Goal: Task Accomplishment & Management: Use online tool/utility

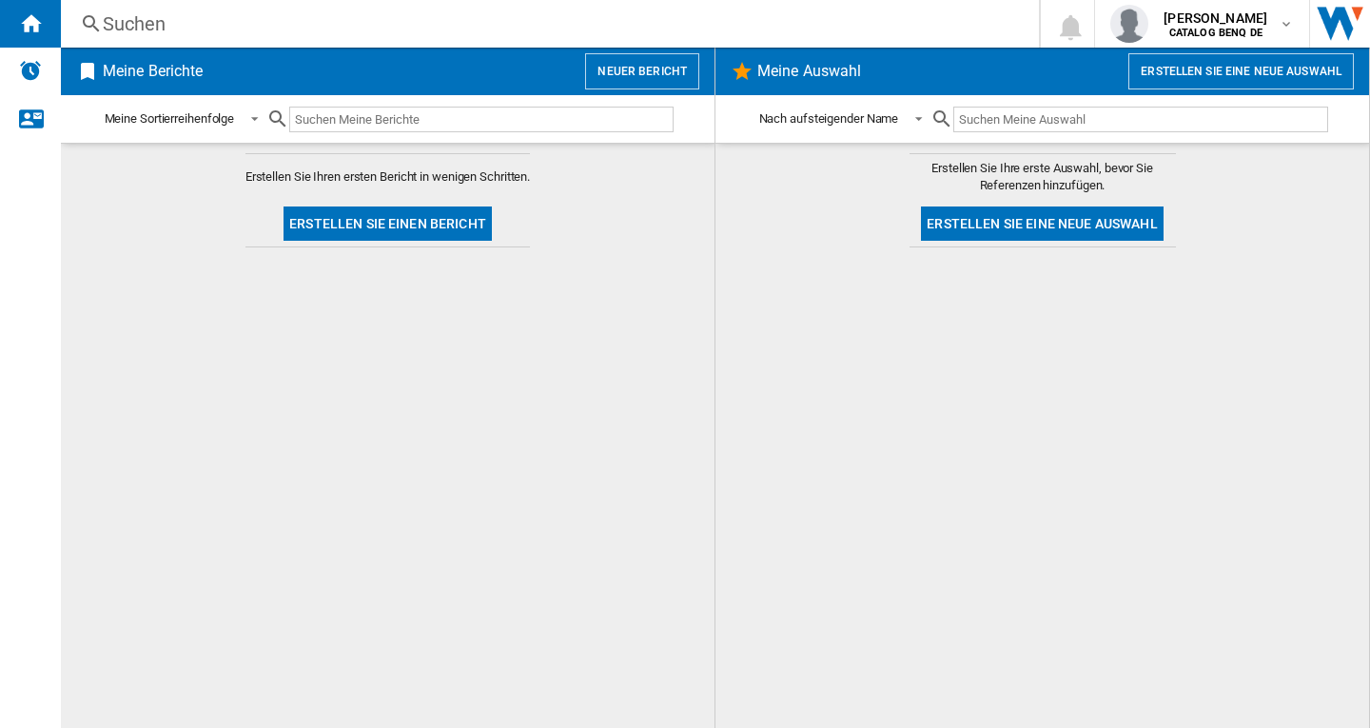
click at [679, 65] on button "Neuer Bericht" at bounding box center [642, 71] width 114 height 36
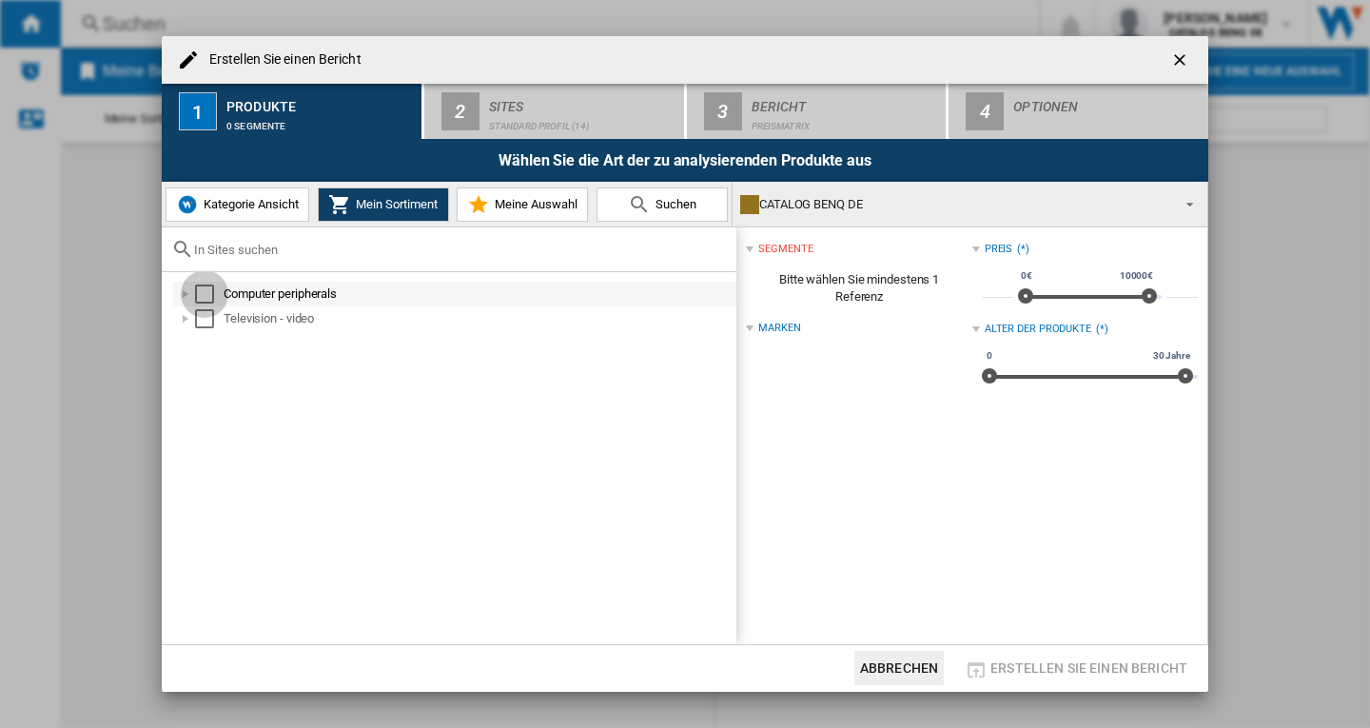
click at [201, 299] on div "Select" at bounding box center [204, 294] width 19 height 19
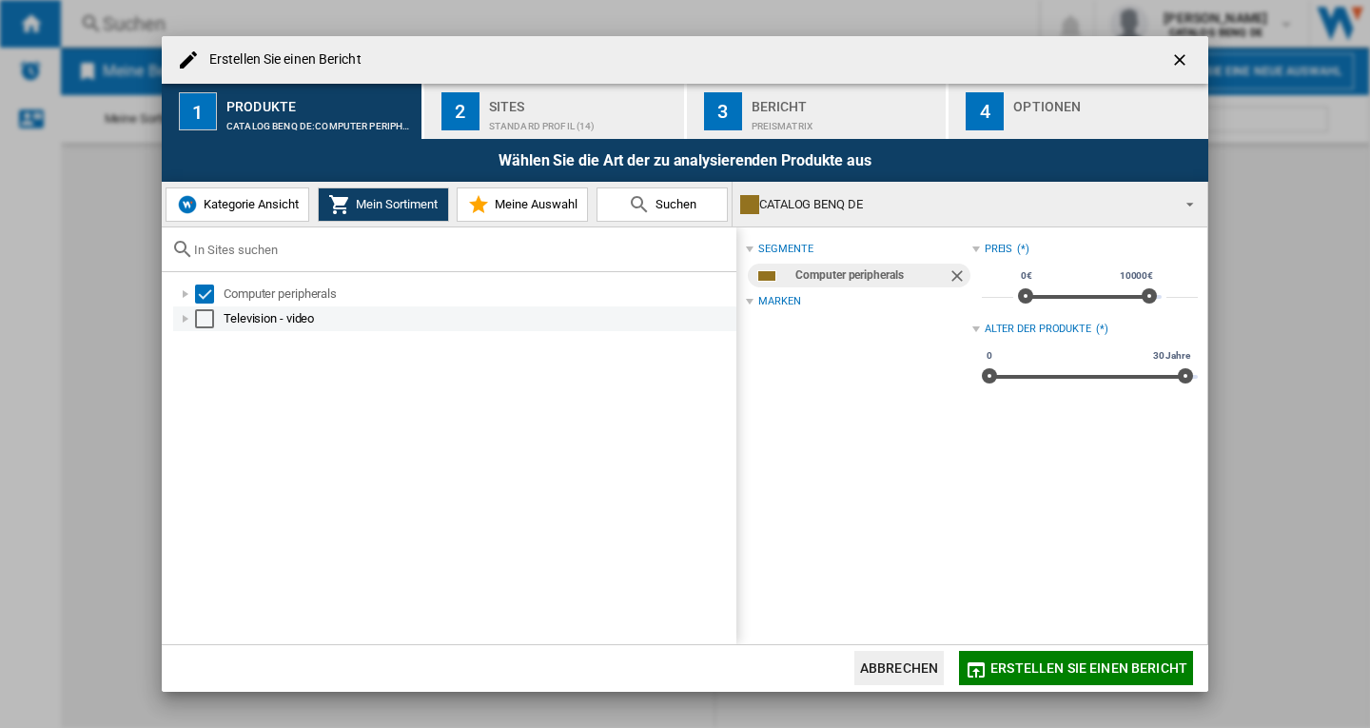
click at [201, 317] on div "Select" at bounding box center [204, 318] width 19 height 19
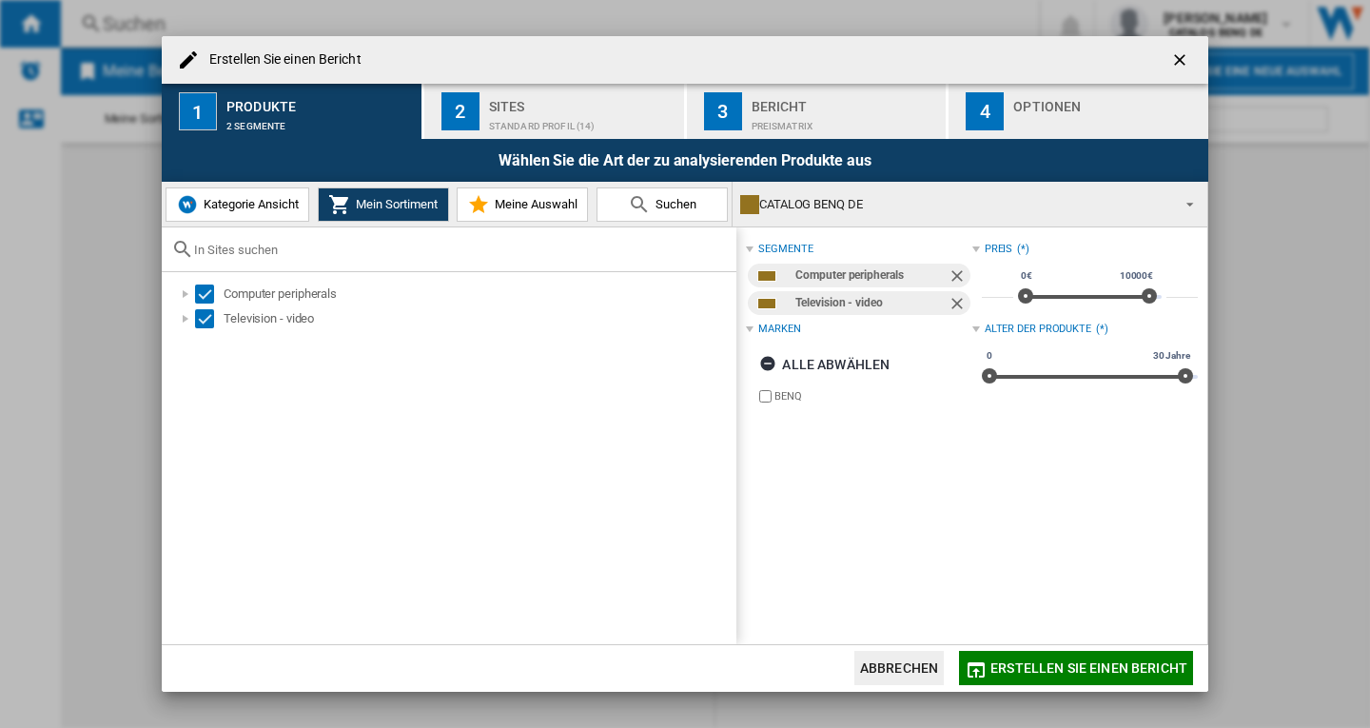
click at [535, 113] on div "Standard Profil (14)" at bounding box center [582, 121] width 187 height 20
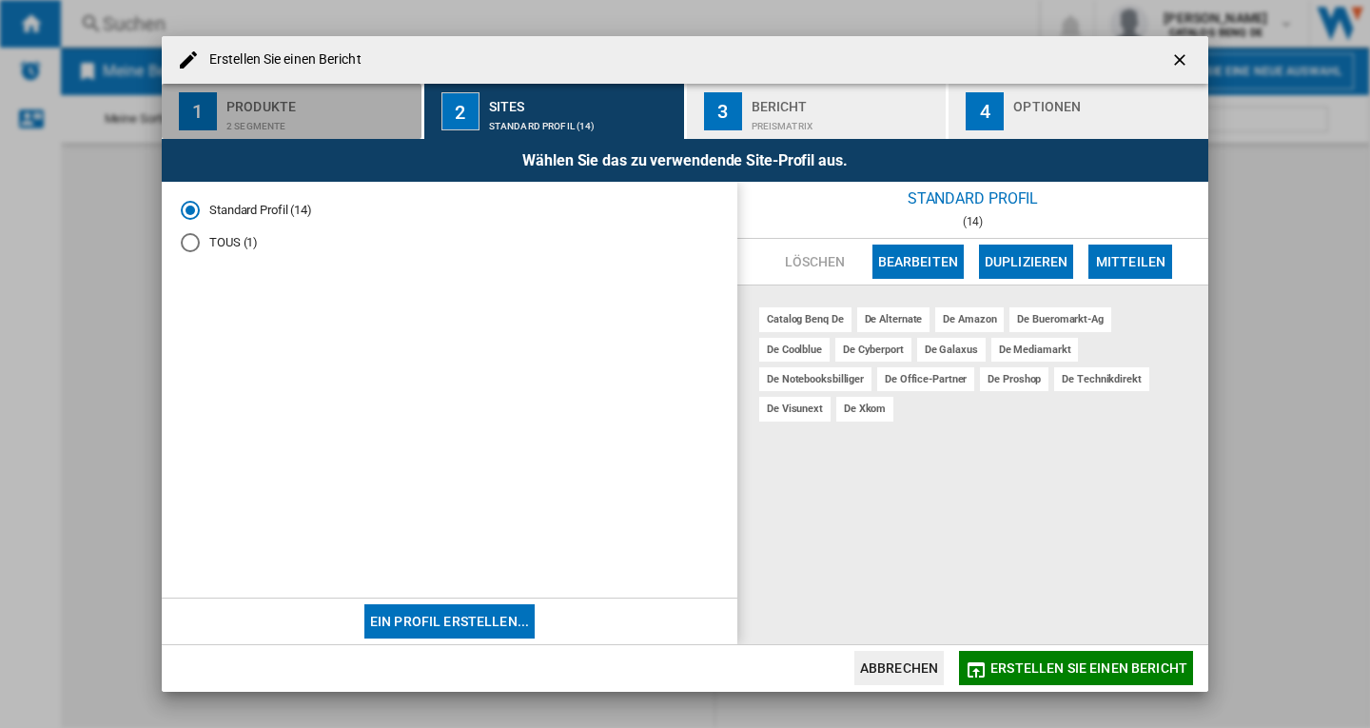
click at [319, 120] on div "2 Segmente" at bounding box center [319, 121] width 187 height 20
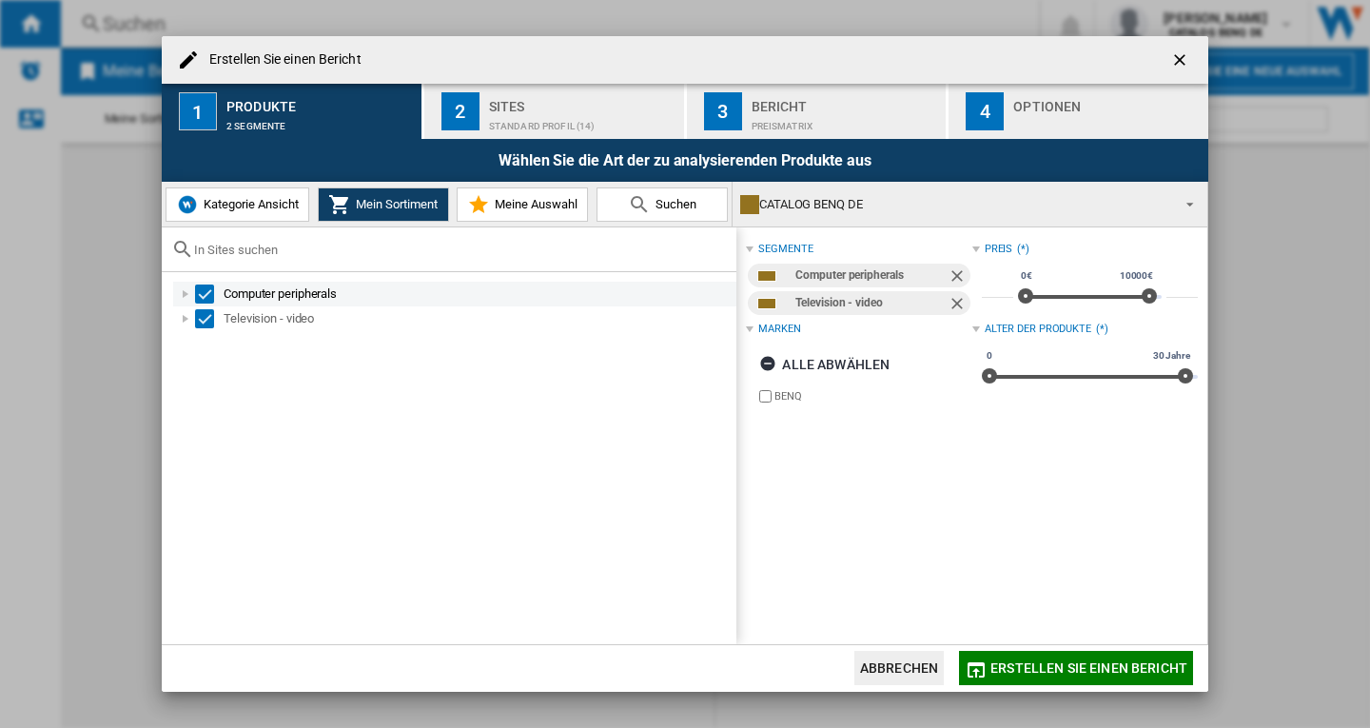
click at [183, 296] on div at bounding box center [185, 294] width 19 height 19
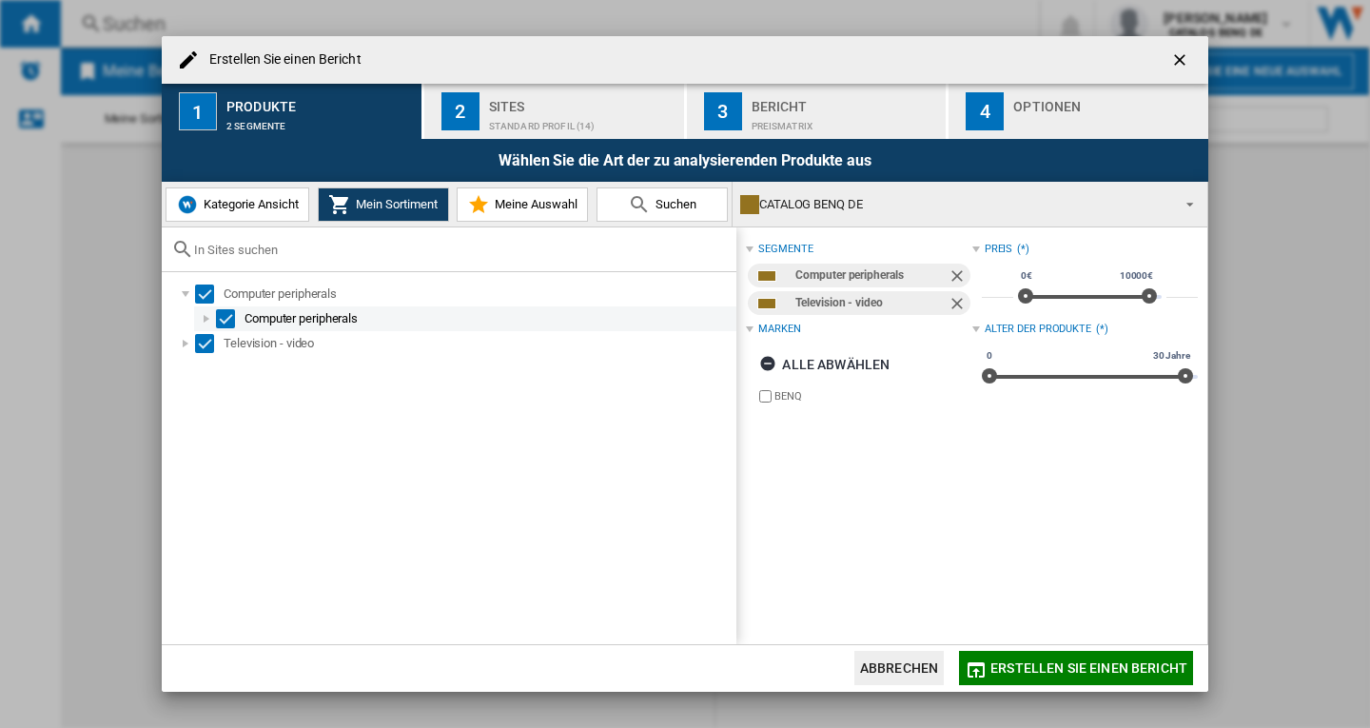
click at [202, 320] on div at bounding box center [206, 318] width 19 height 19
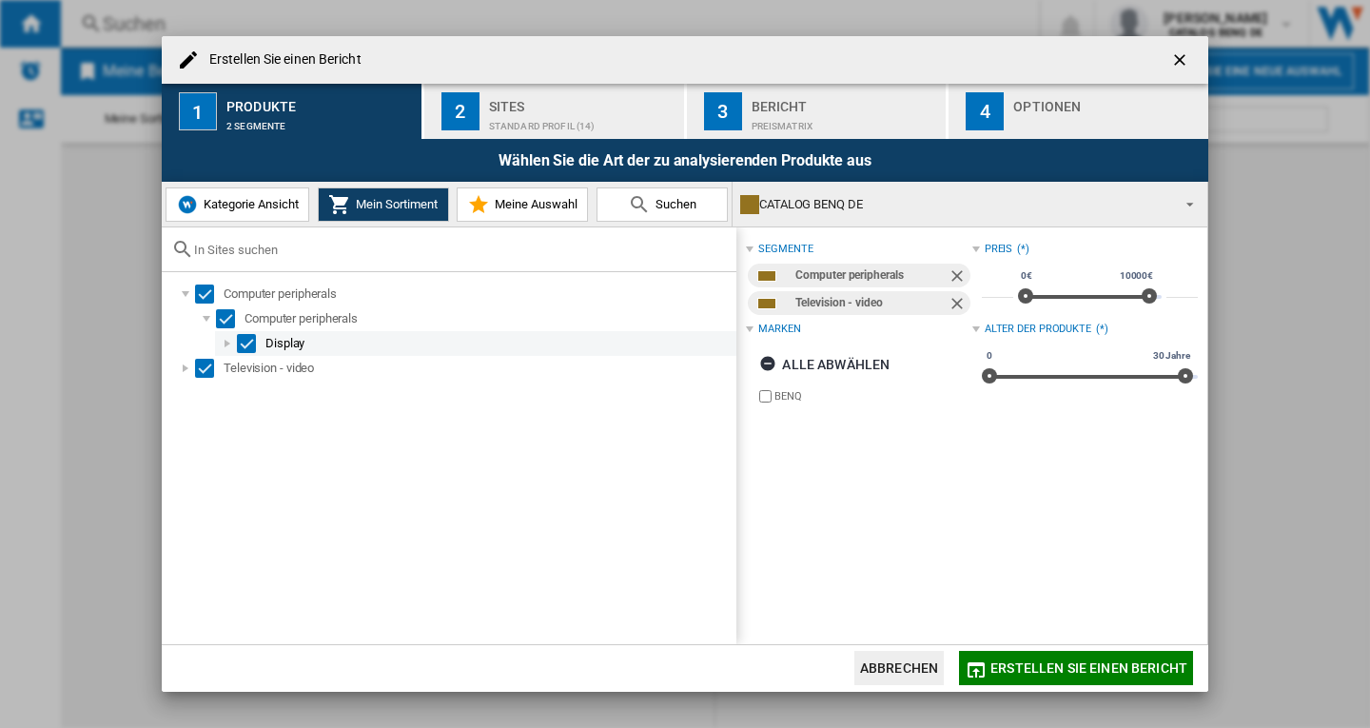
click at [230, 345] on div at bounding box center [227, 343] width 19 height 19
click at [246, 375] on div at bounding box center [248, 368] width 19 height 19
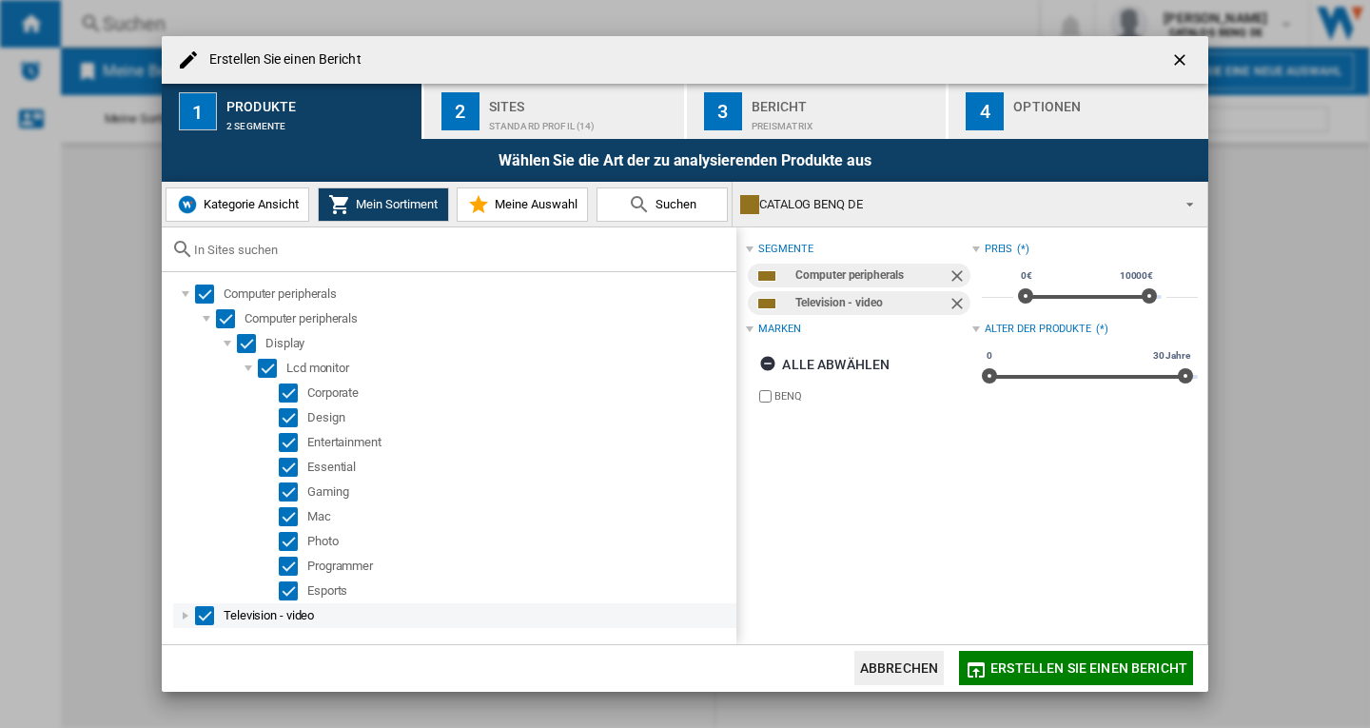
click at [181, 618] on div at bounding box center [185, 615] width 19 height 19
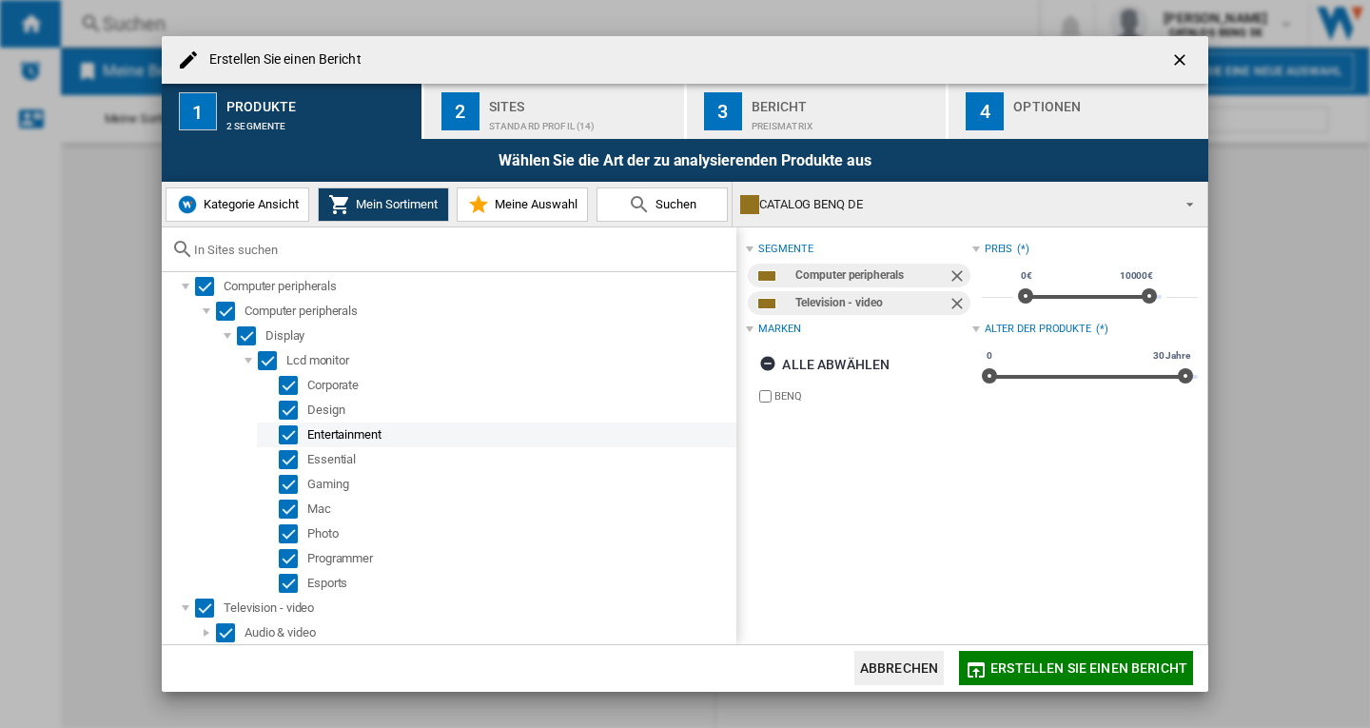
scroll to position [9, 0]
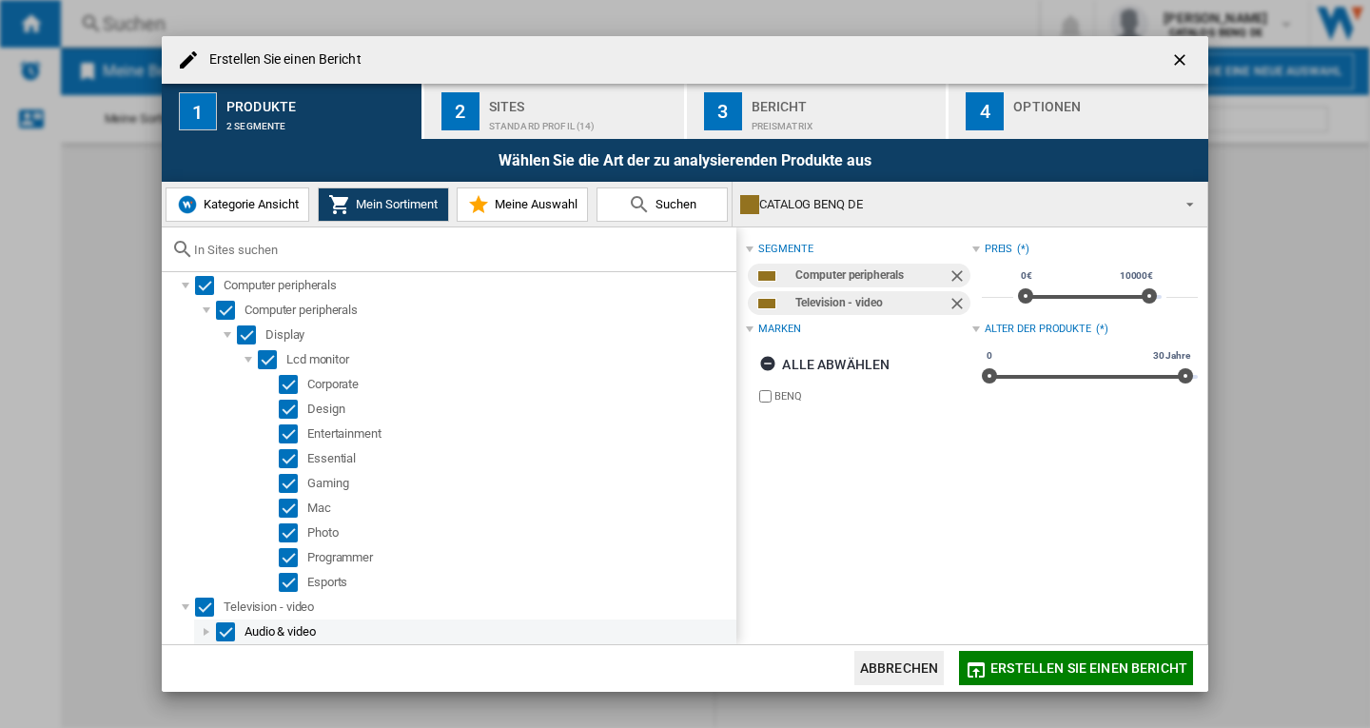
click at [209, 632] on div at bounding box center [206, 631] width 19 height 19
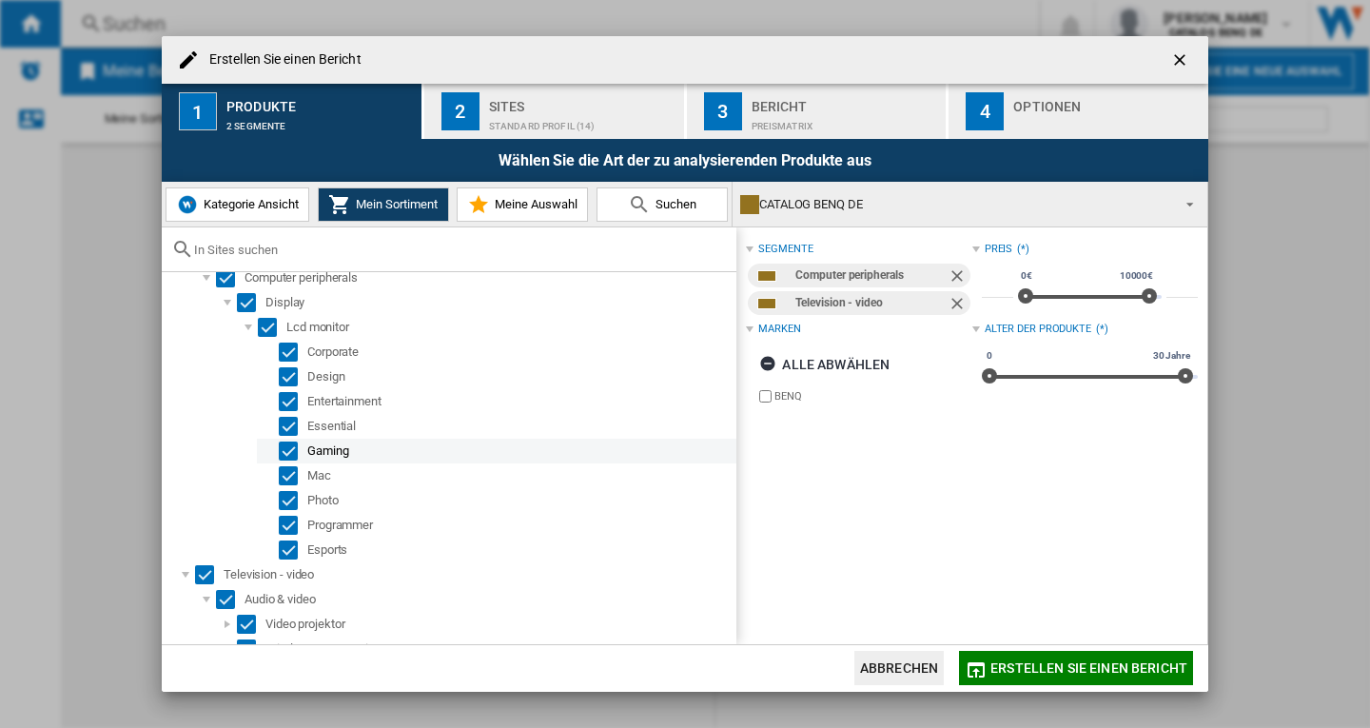
scroll to position [58, 0]
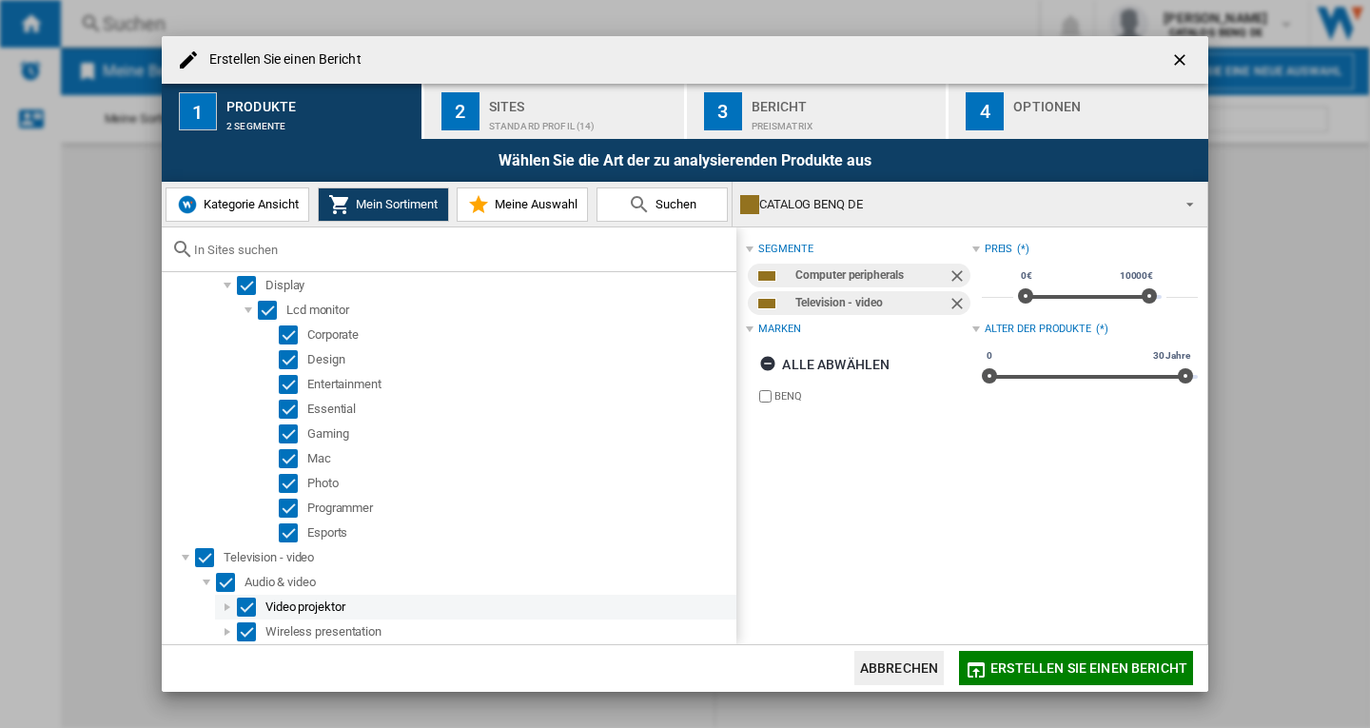
click at [228, 611] on div at bounding box center [227, 607] width 19 height 19
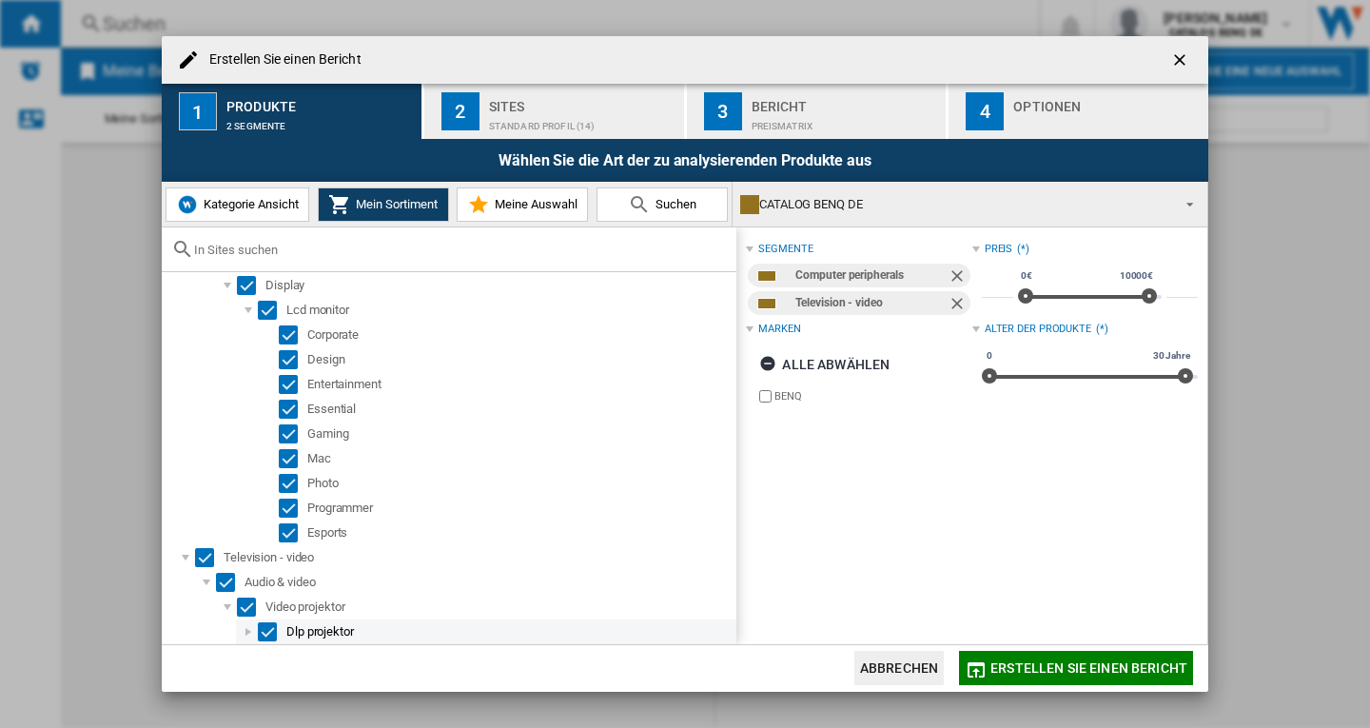
click at [249, 637] on div at bounding box center [248, 631] width 19 height 19
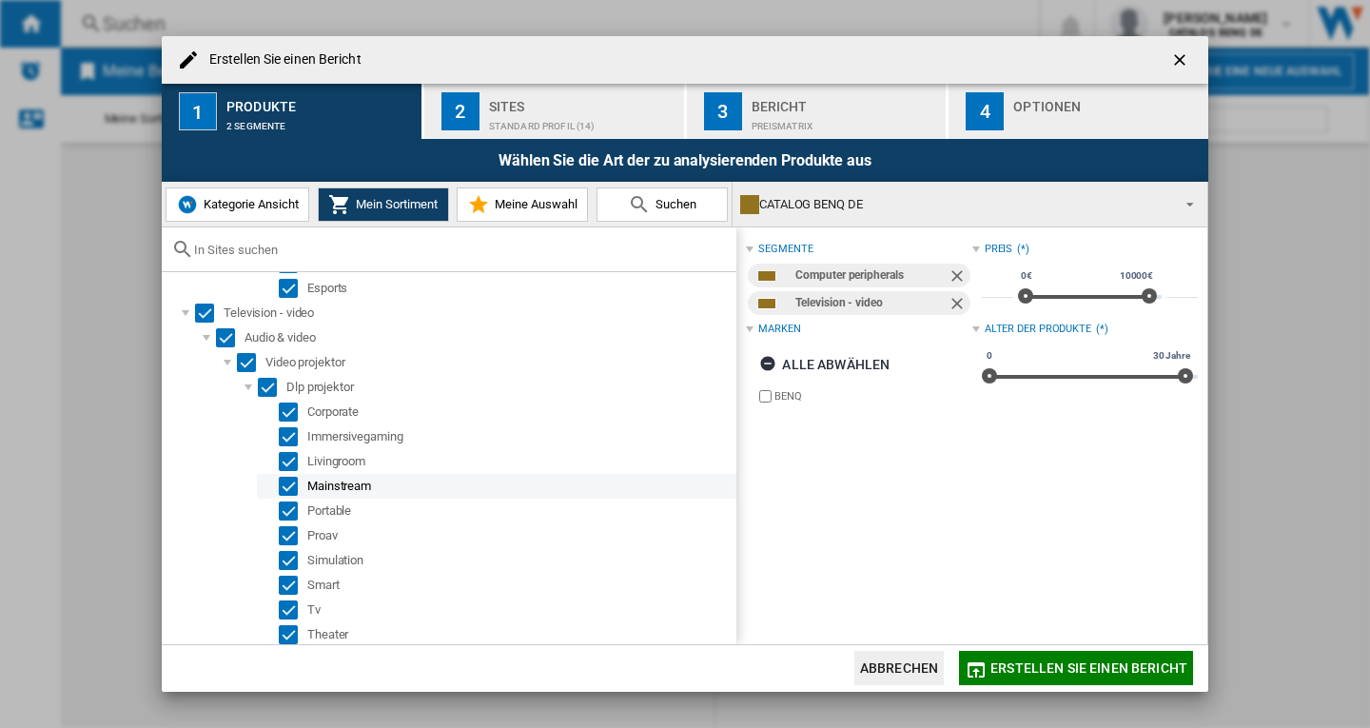
scroll to position [330, 0]
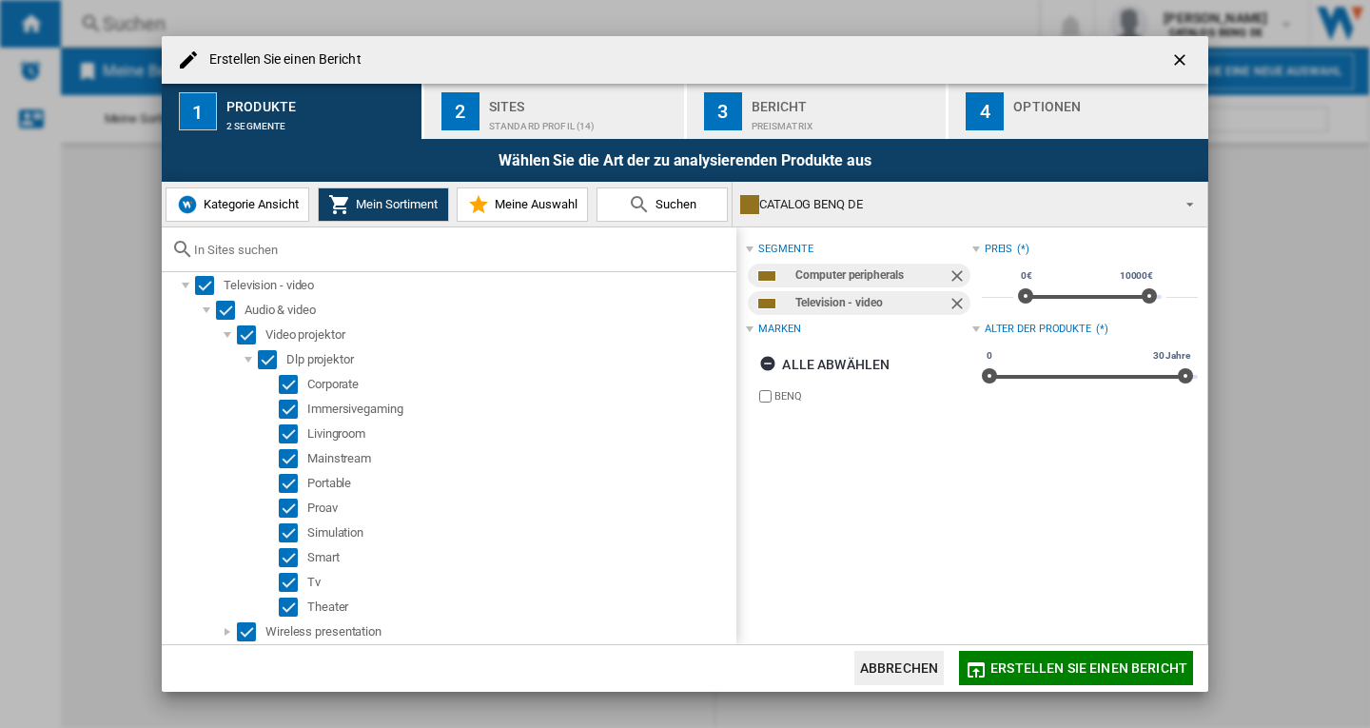
click at [222, 207] on span "Kategorie Ansicht" at bounding box center [249, 204] width 100 height 14
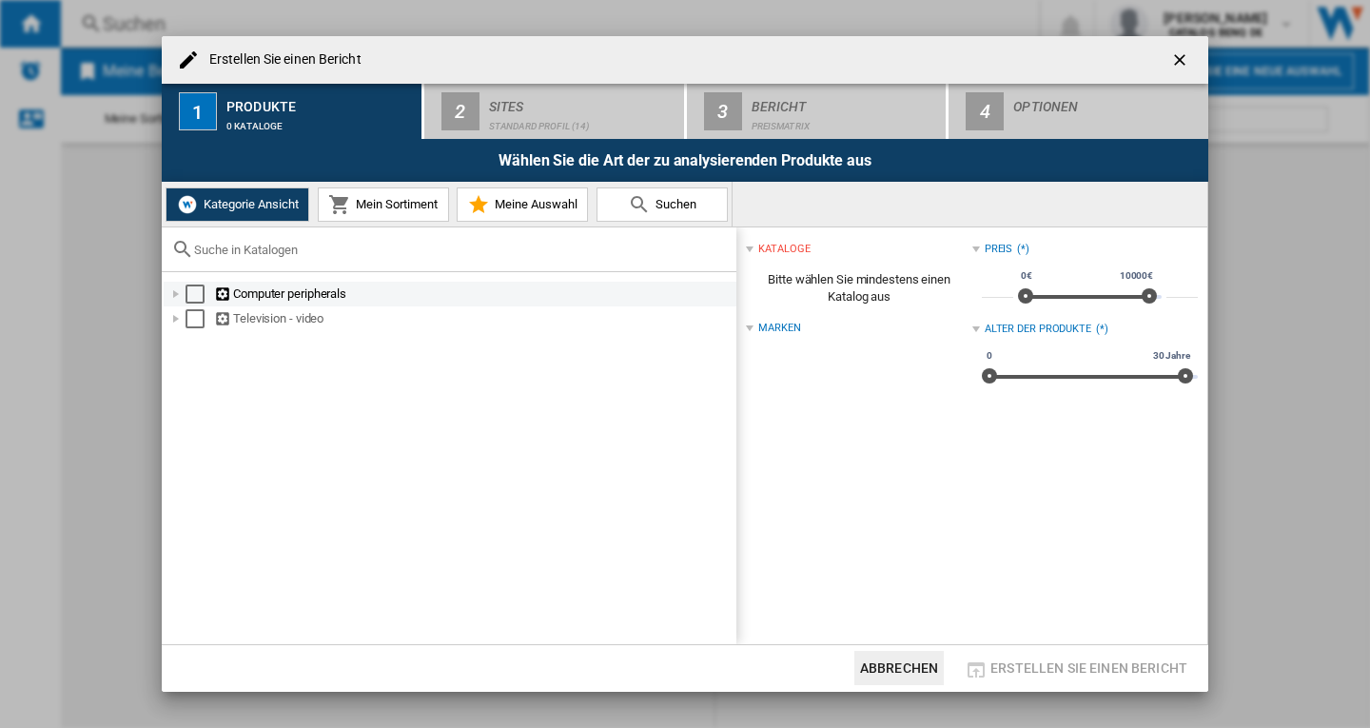
click at [177, 292] on div at bounding box center [176, 294] width 19 height 19
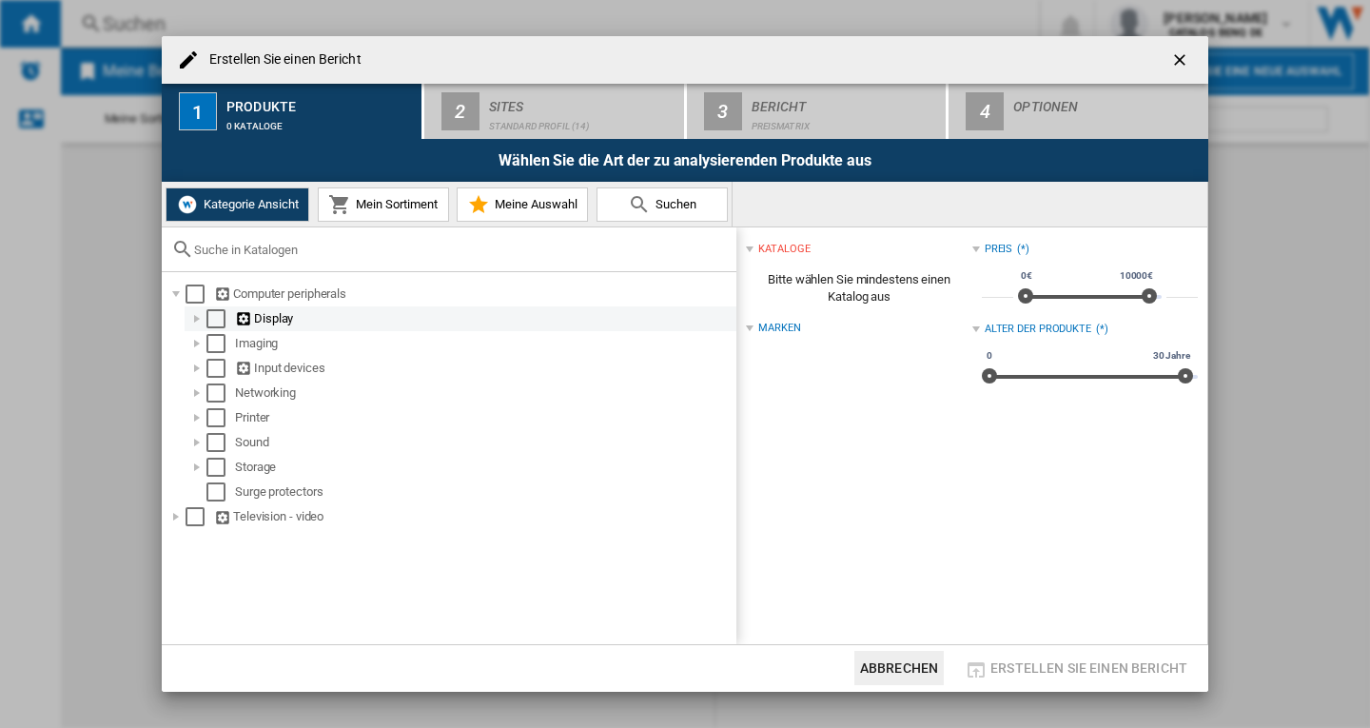
click at [197, 325] on div at bounding box center [196, 318] width 19 height 19
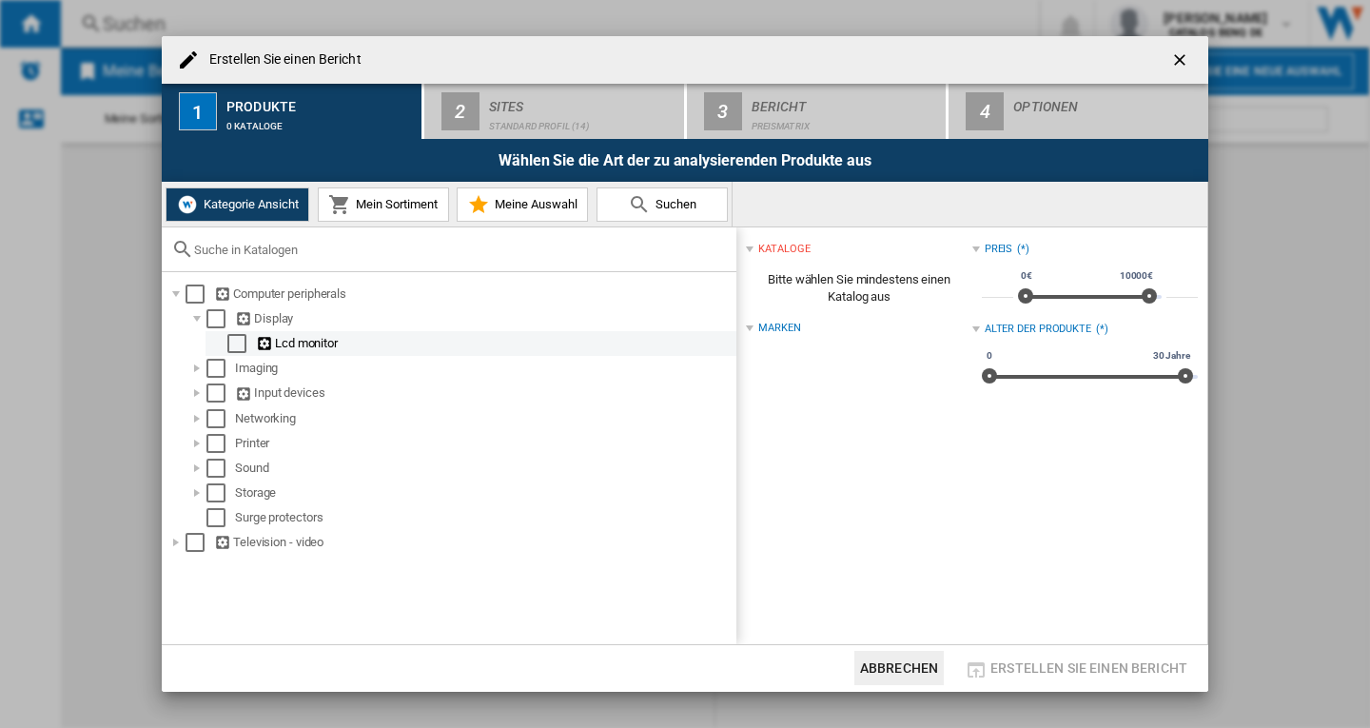
click at [321, 345] on div "Lcd monitor" at bounding box center [495, 343] width 478 height 19
click at [239, 345] on div "Select" at bounding box center [236, 343] width 19 height 19
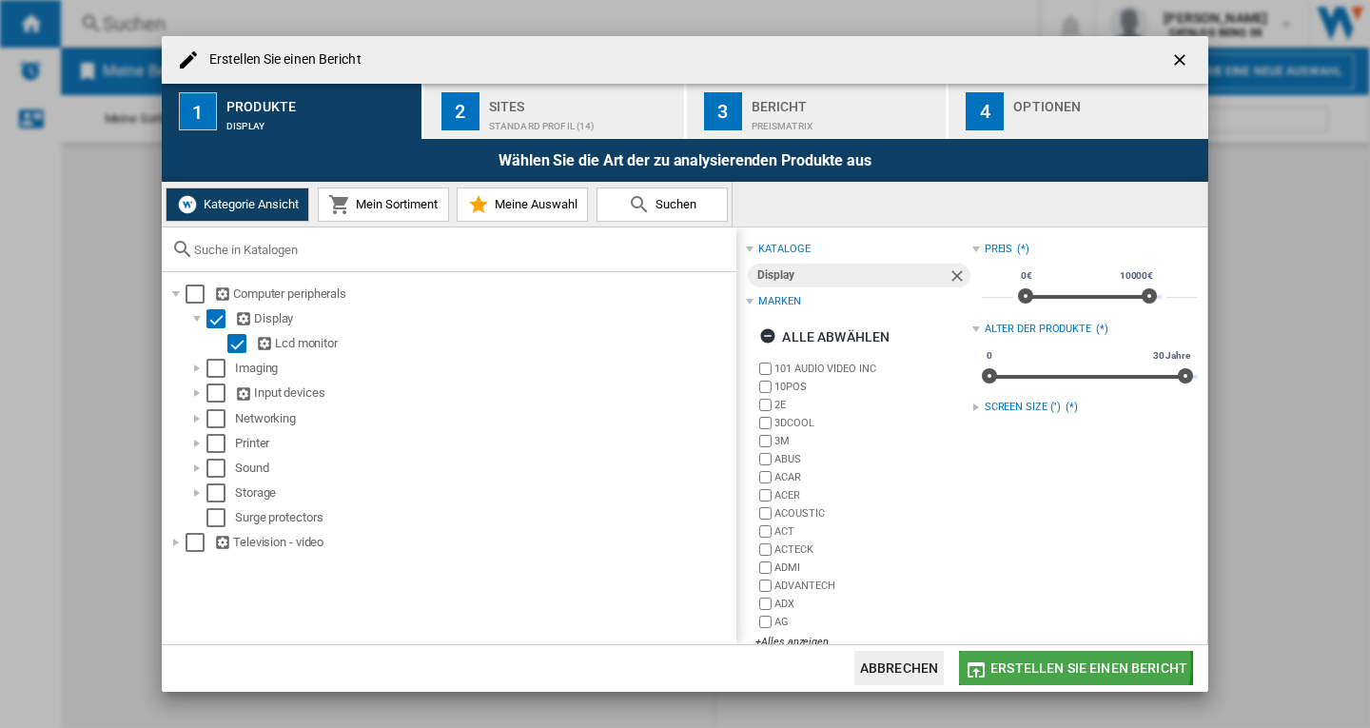
click at [1071, 664] on span "Erstellen Sie einen Bericht" at bounding box center [1089, 667] width 197 height 15
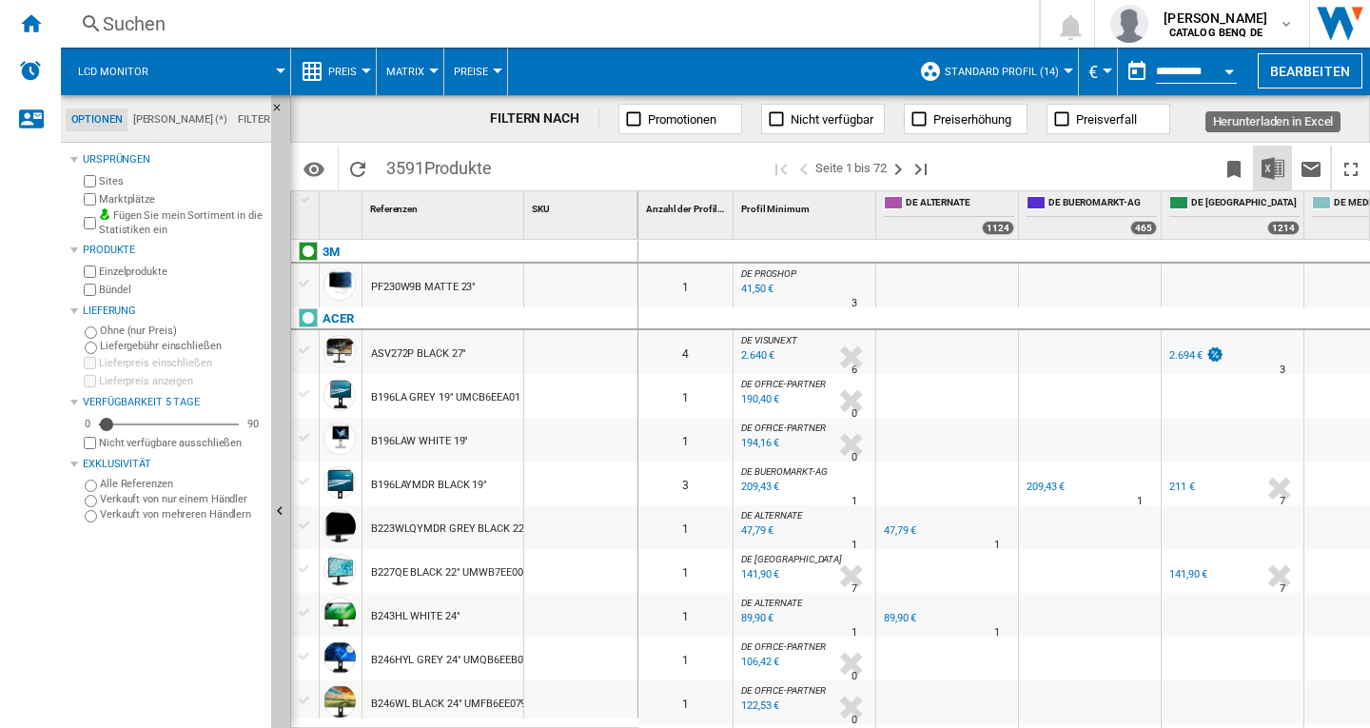
click at [1271, 170] on img "Herunterladen in Excel" at bounding box center [1273, 168] width 23 height 23
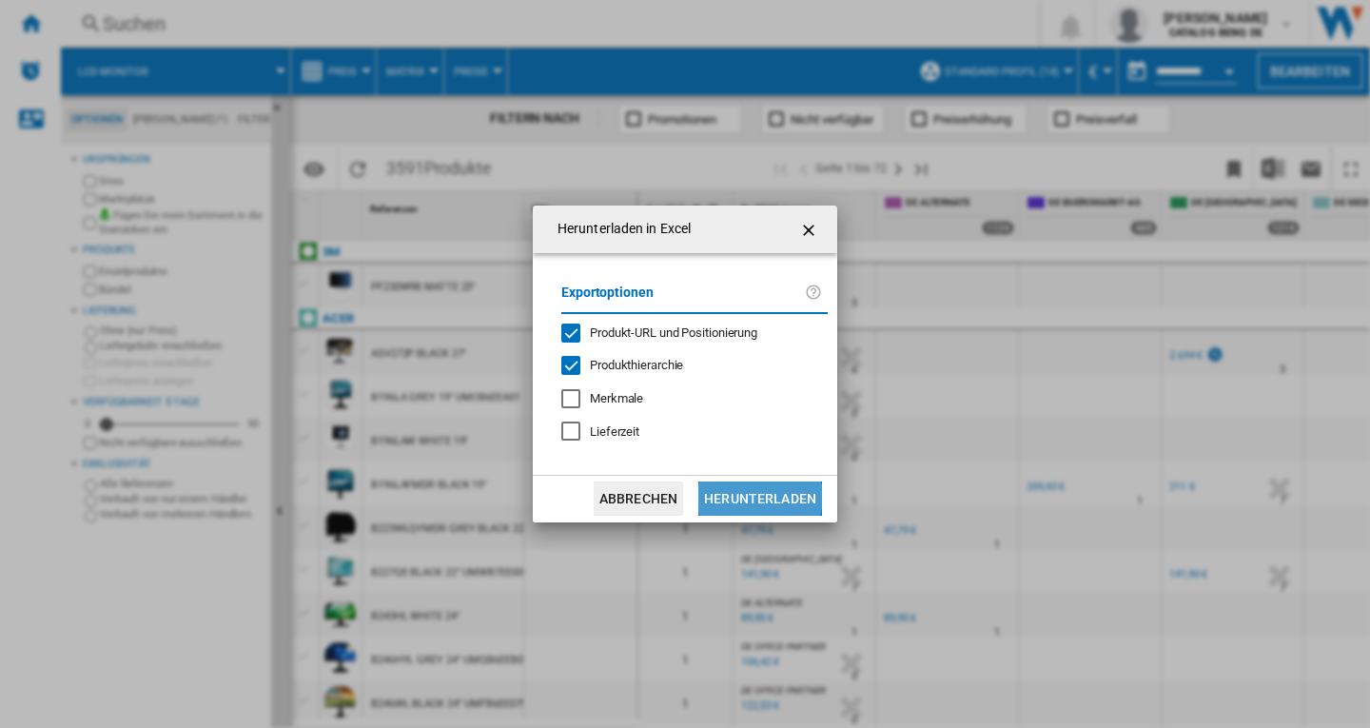
click at [761, 498] on button "Herunterladen" at bounding box center [761, 499] width 124 height 34
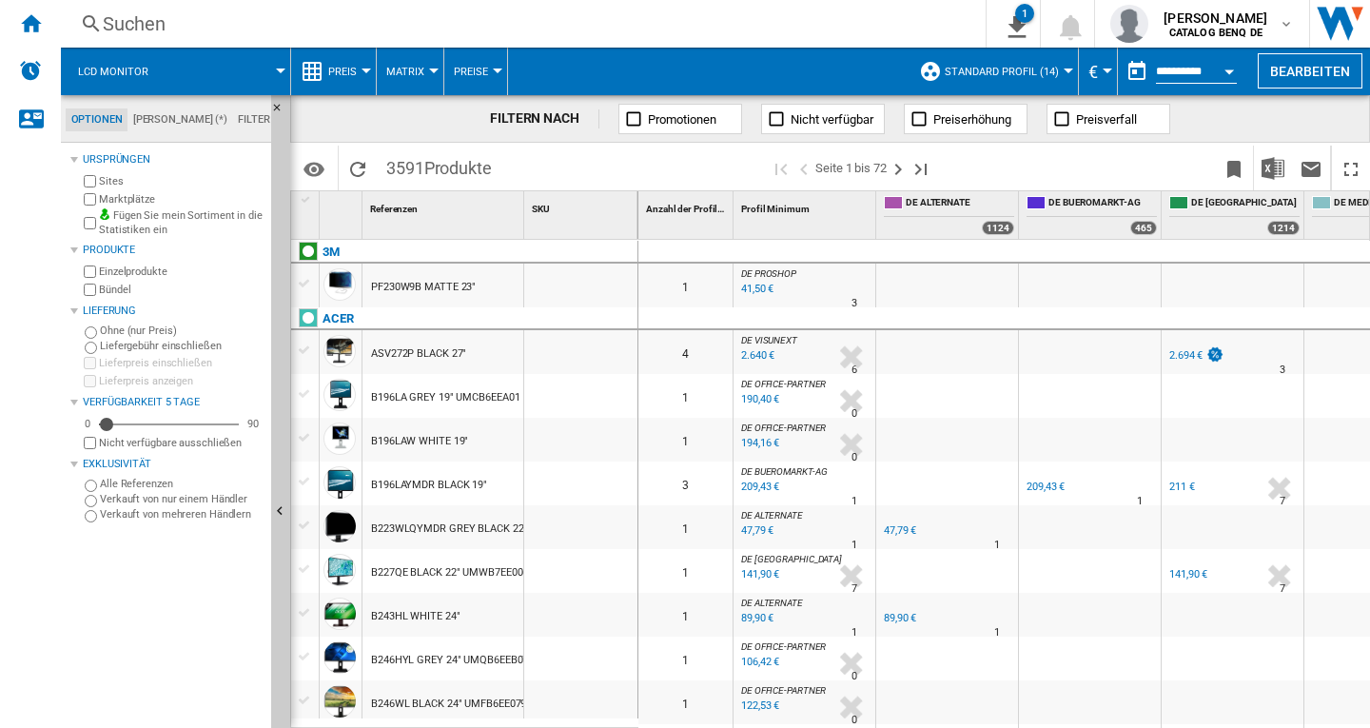
click at [97, 121] on md-tab-item "Optionen" at bounding box center [97, 119] width 62 height 23
click at [23, 26] on ng-md-icon "Startseite" at bounding box center [30, 22] width 23 height 23
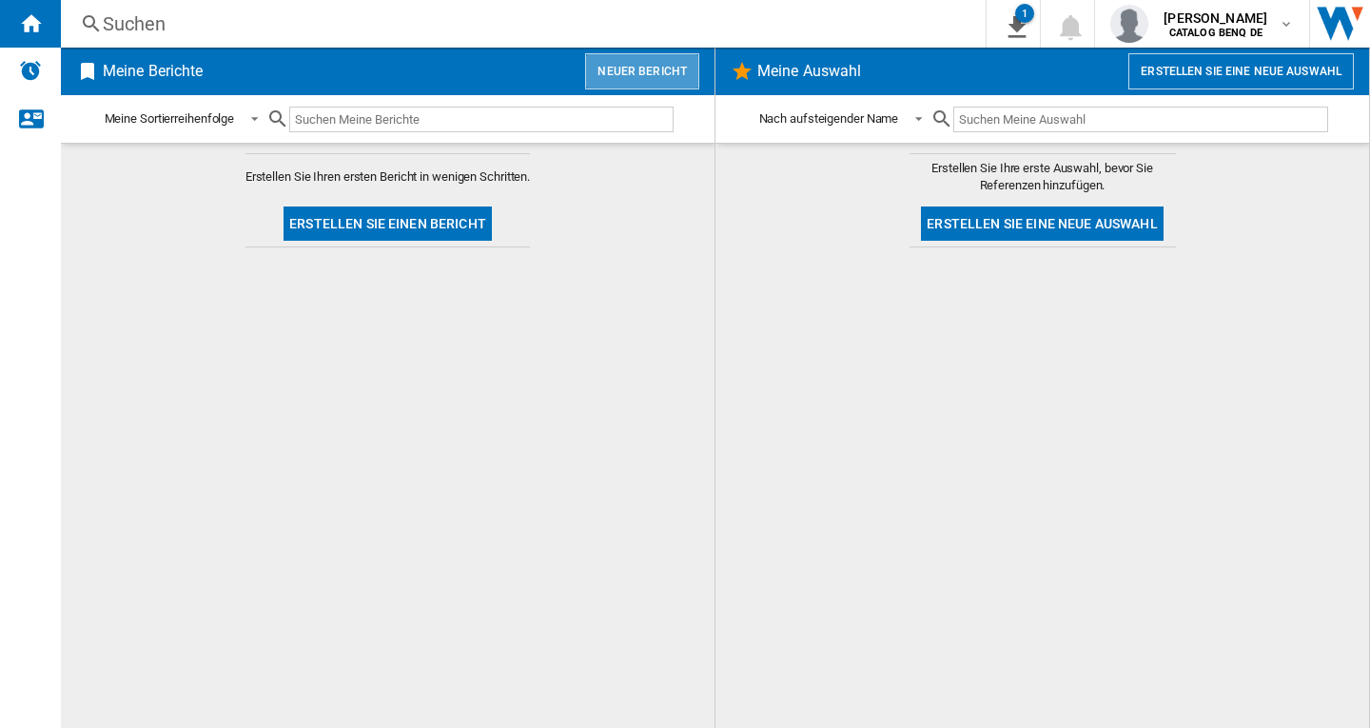
click at [647, 66] on button "Neuer Bericht" at bounding box center [642, 71] width 114 height 36
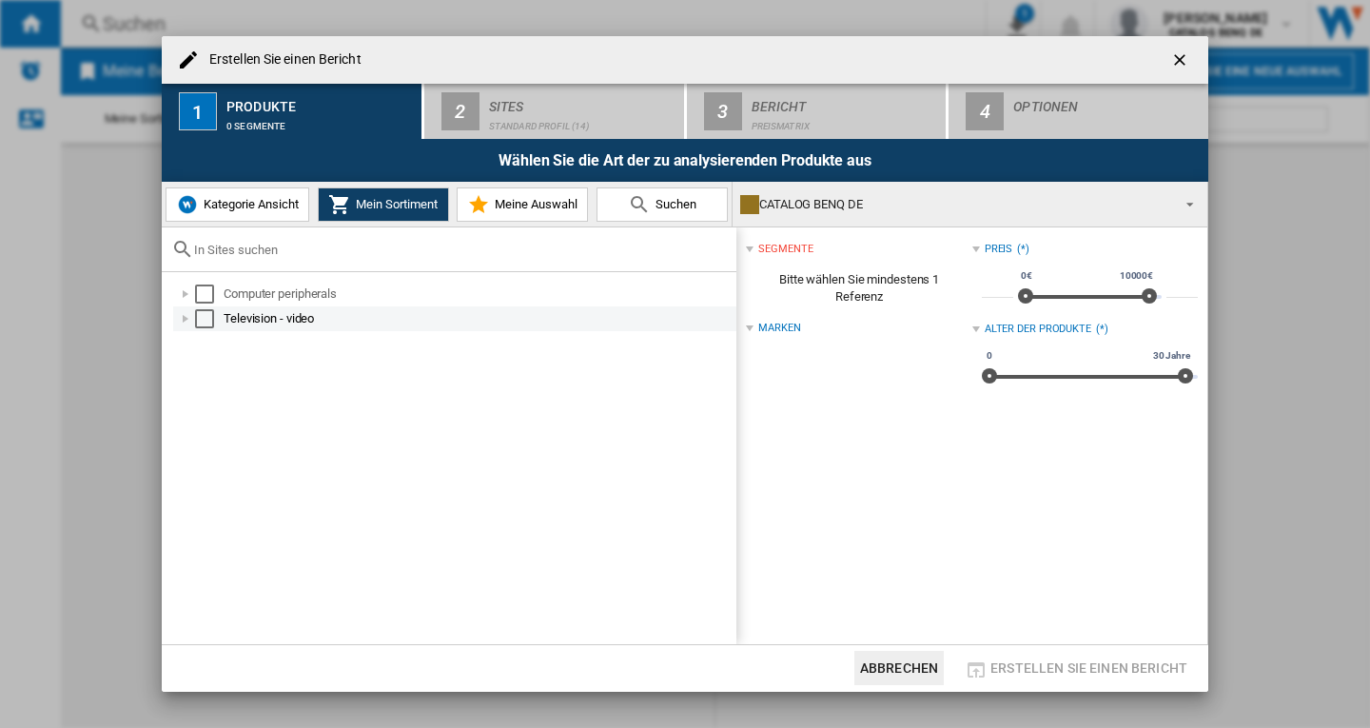
click at [185, 316] on div "Erstellen Sie ..." at bounding box center [185, 318] width 19 height 19
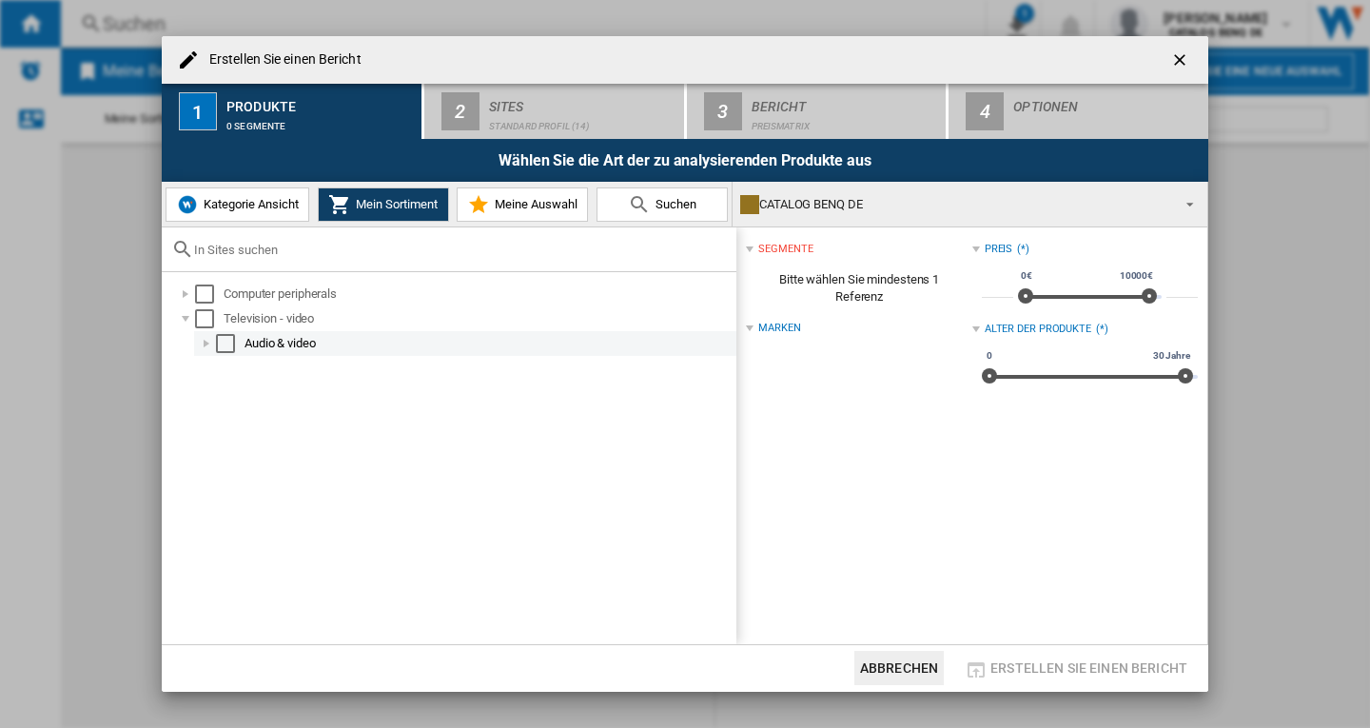
click at [208, 345] on div "Erstellen Sie ..." at bounding box center [206, 343] width 19 height 19
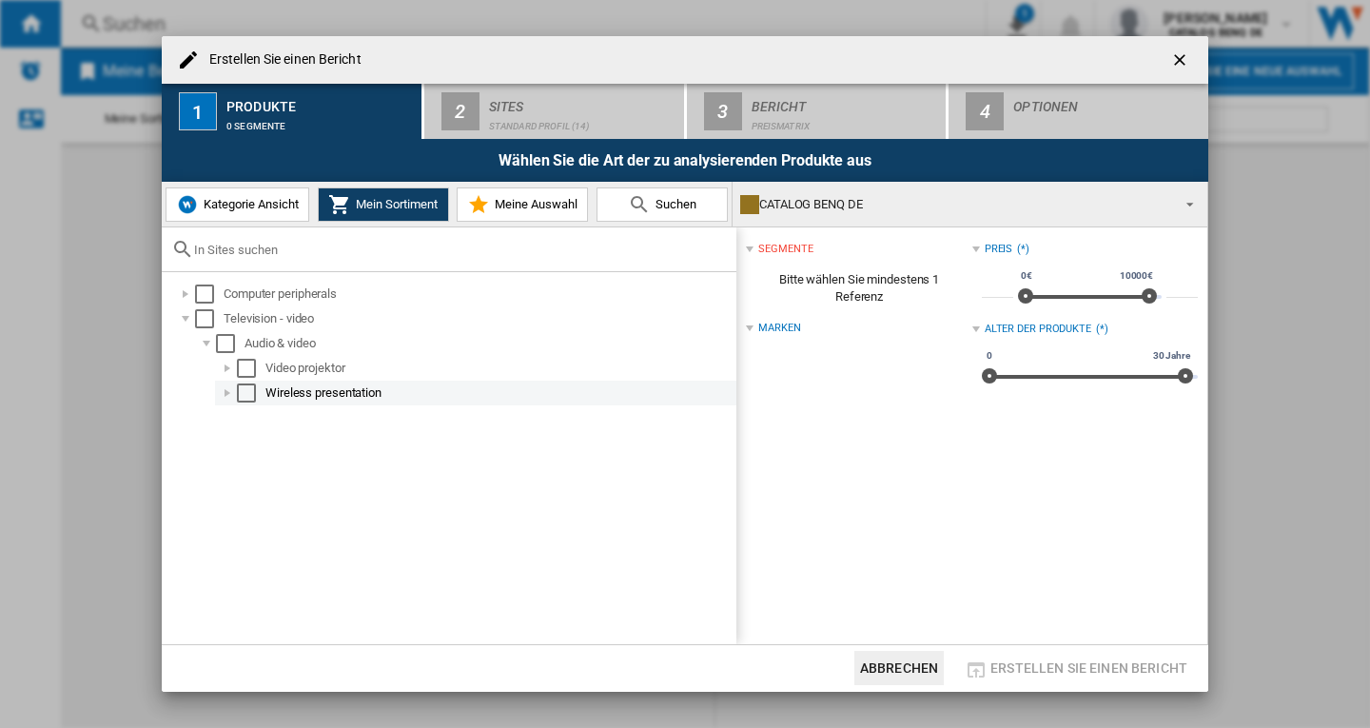
click at [226, 394] on div "Erstellen Sie ..." at bounding box center [227, 393] width 19 height 19
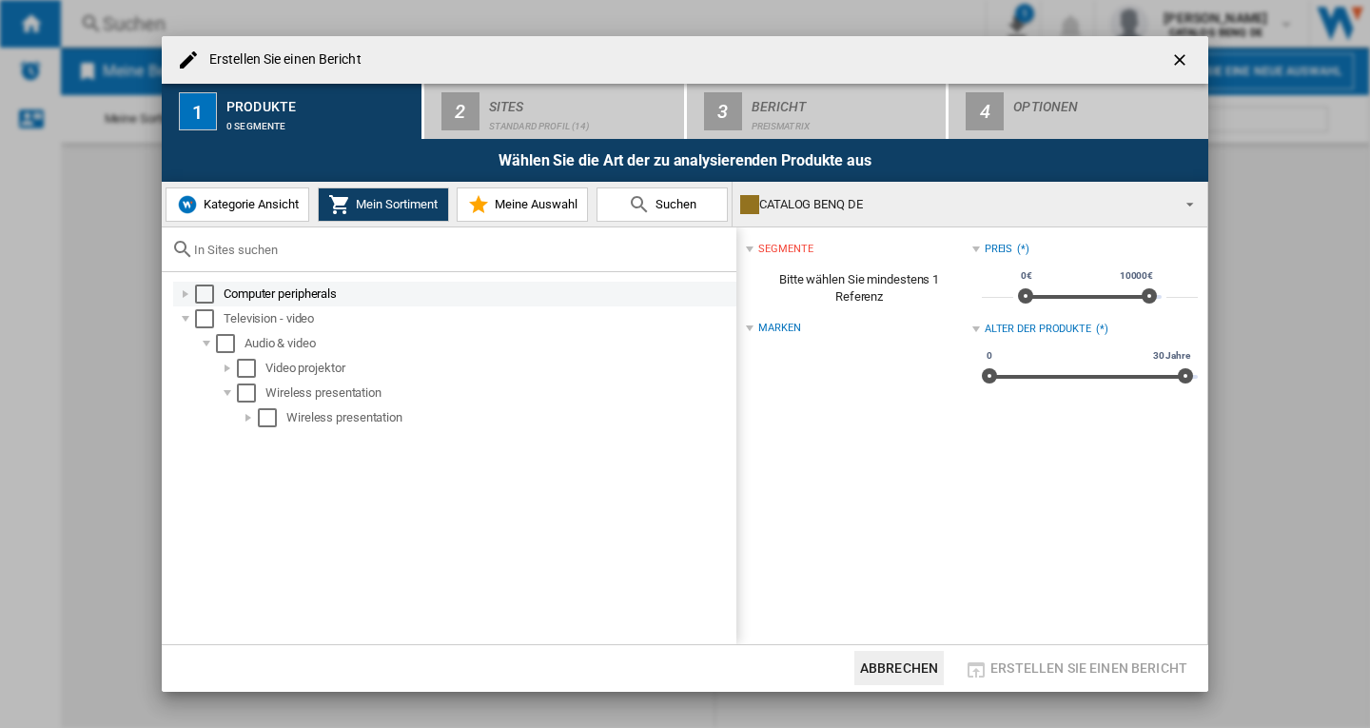
click at [184, 301] on div "Erstellen Sie ..." at bounding box center [185, 294] width 19 height 19
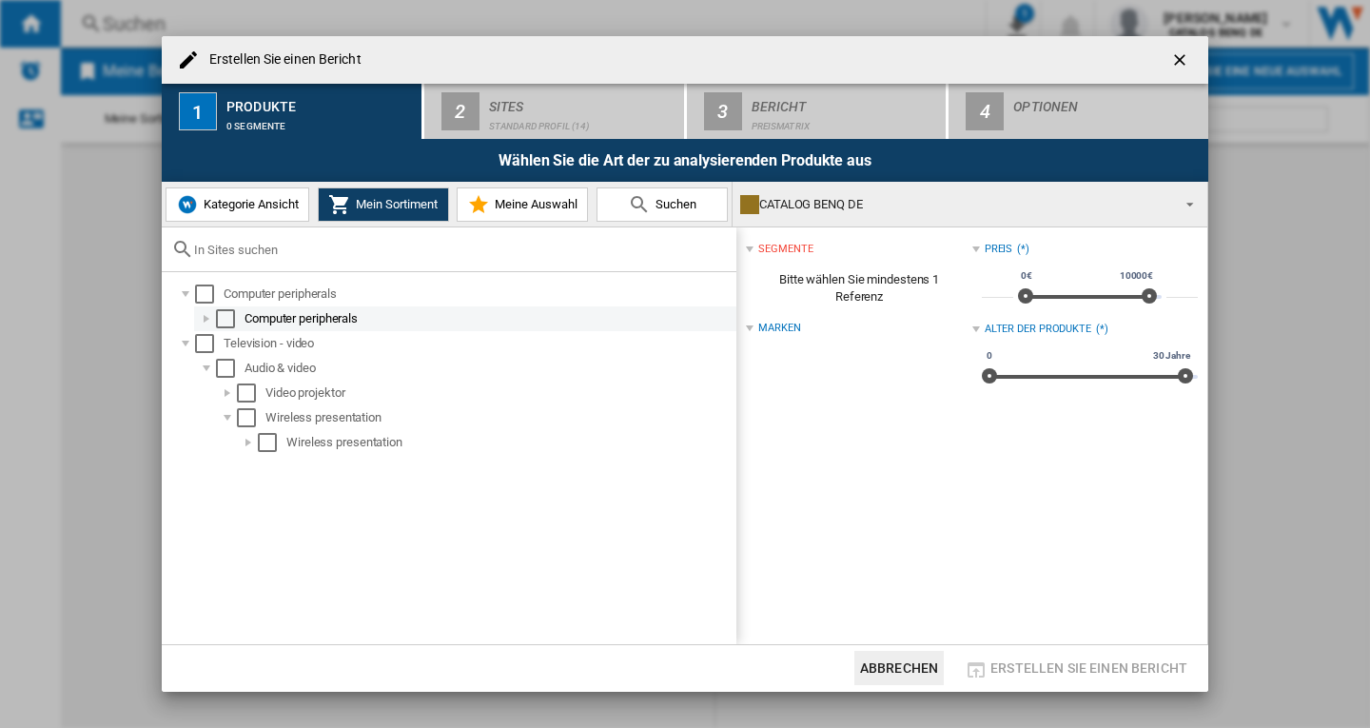
click at [207, 320] on div "Erstellen Sie ..." at bounding box center [206, 318] width 19 height 19
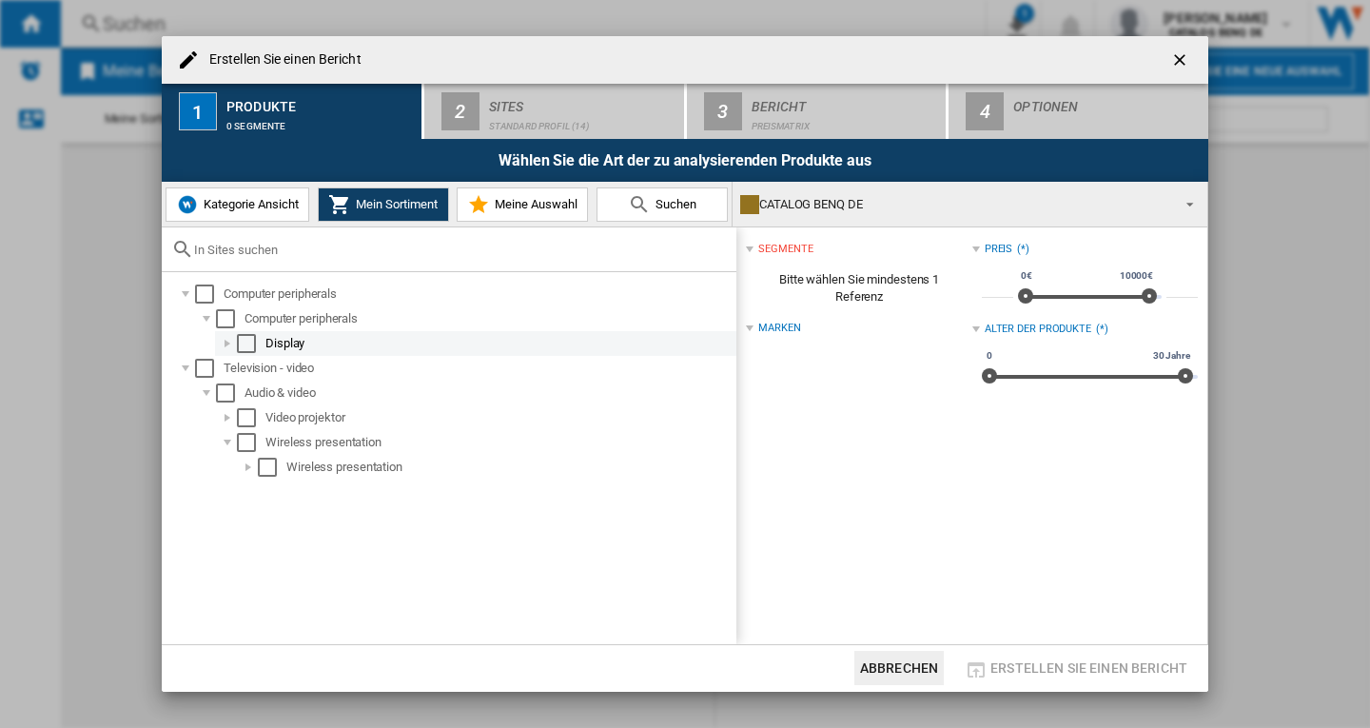
click at [223, 347] on div "Erstellen Sie ..." at bounding box center [227, 343] width 19 height 19
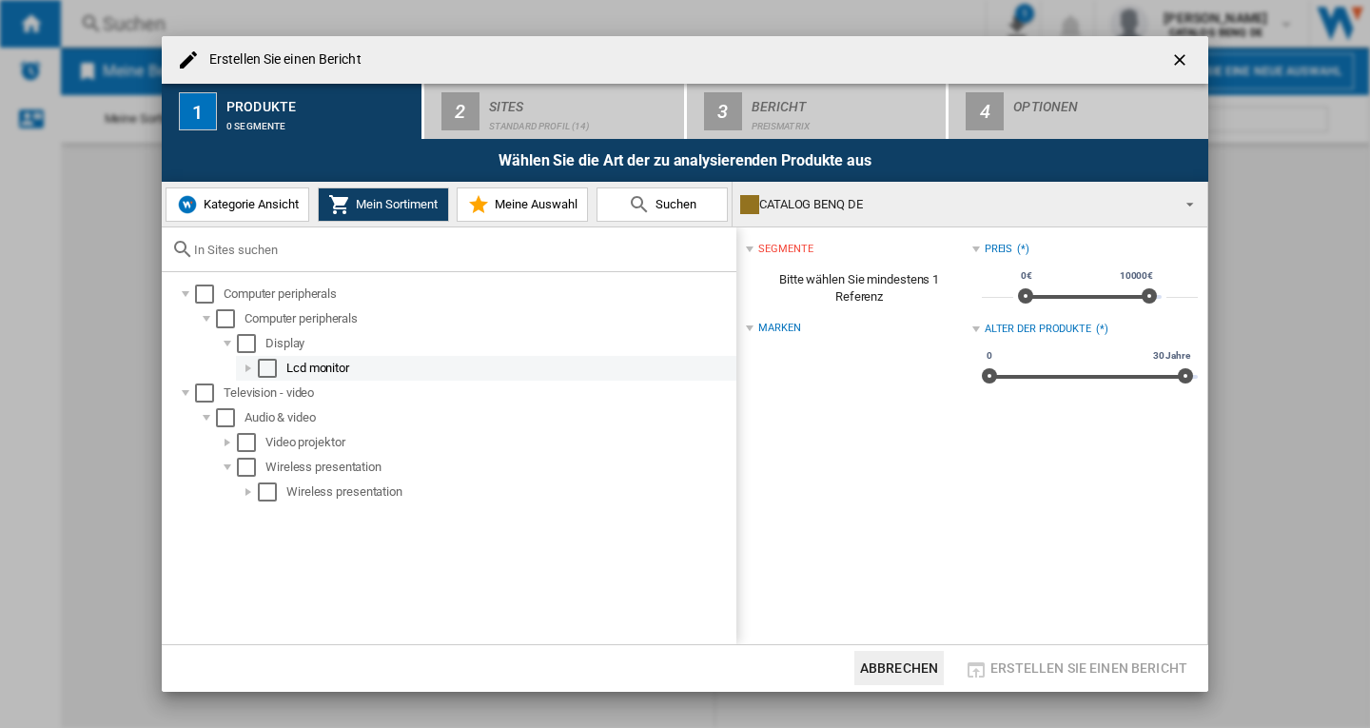
click at [265, 372] on div "Select" at bounding box center [267, 368] width 19 height 19
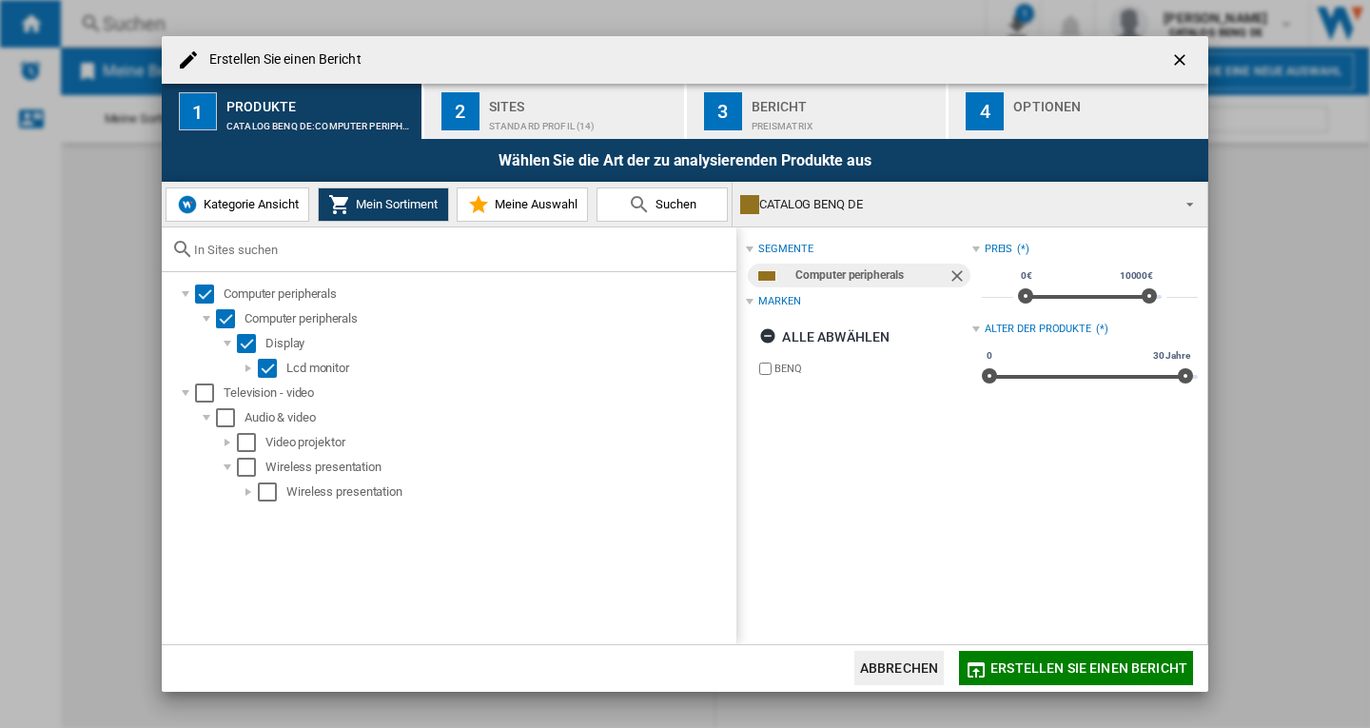
click at [558, 116] on div "Standard Profil (14)" at bounding box center [582, 121] width 187 height 20
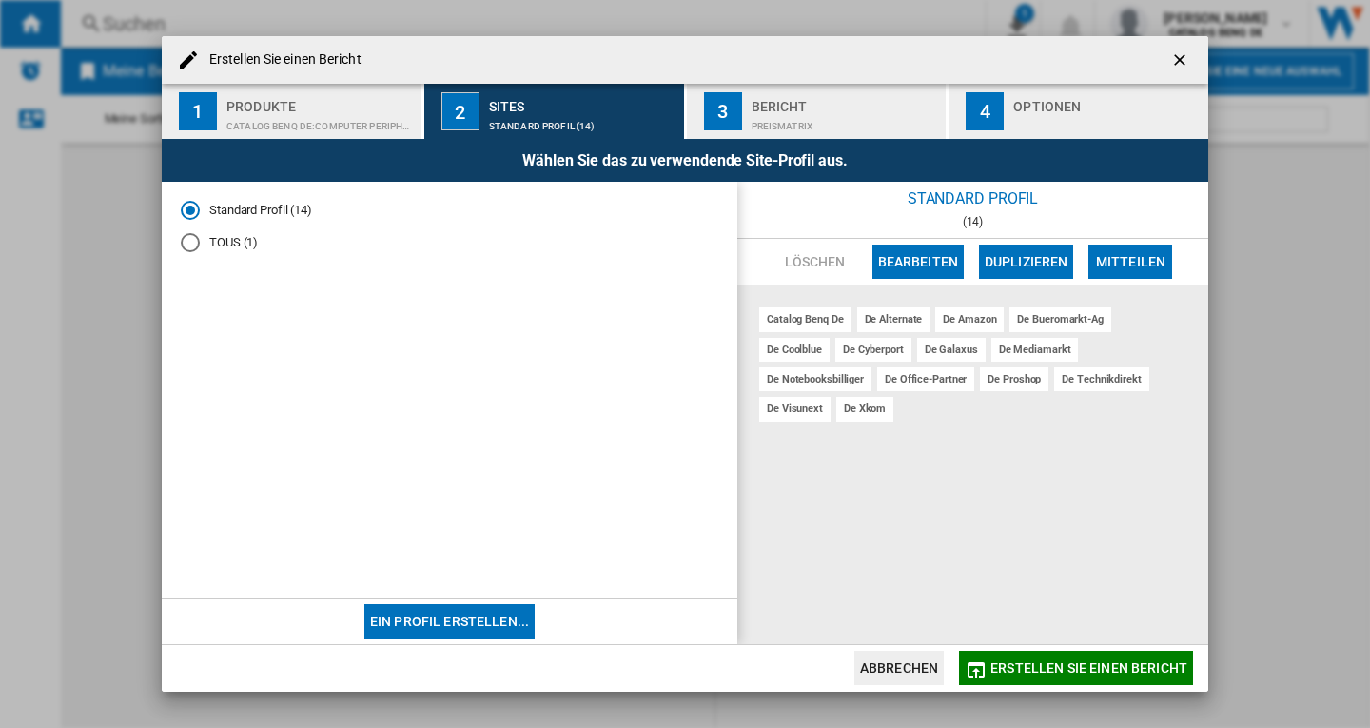
click at [360, 125] on div "CATALOG BENQ DE:Computer peripherals" at bounding box center [319, 121] width 187 height 20
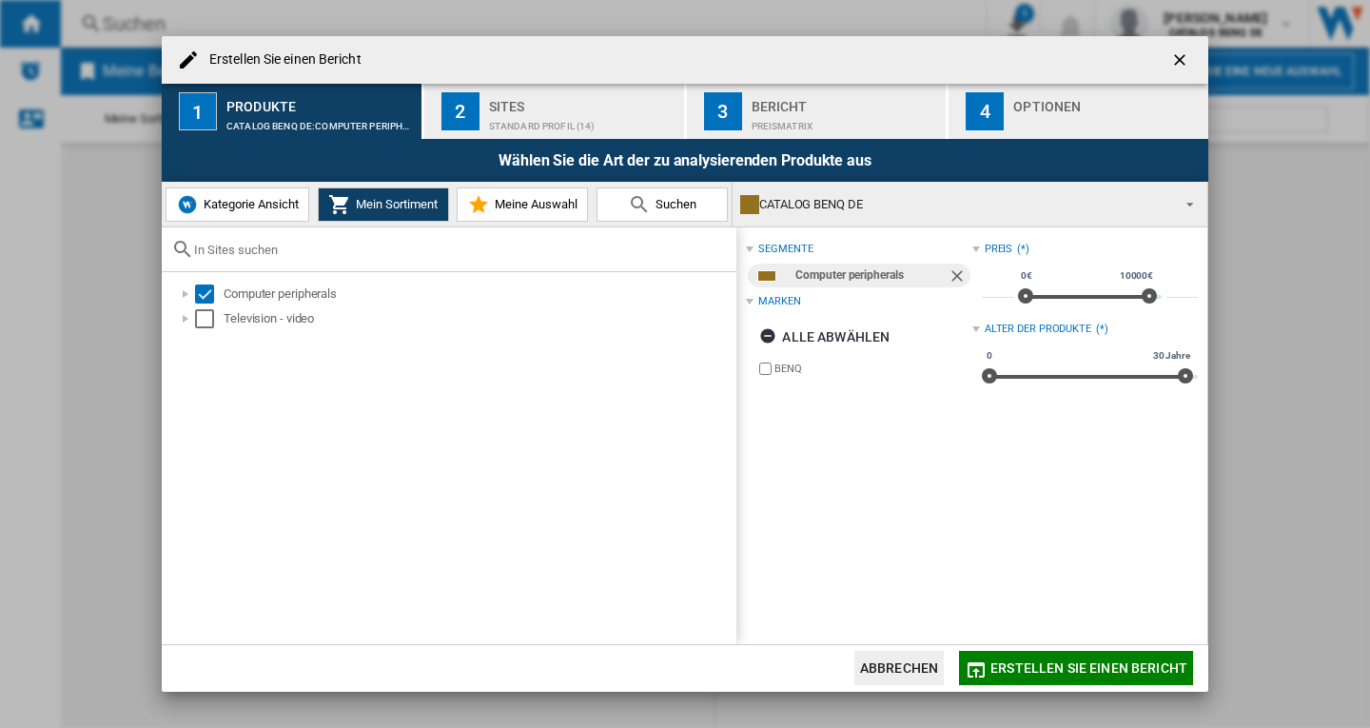
click at [1093, 662] on span "Erstellen Sie einen Bericht" at bounding box center [1089, 667] width 197 height 15
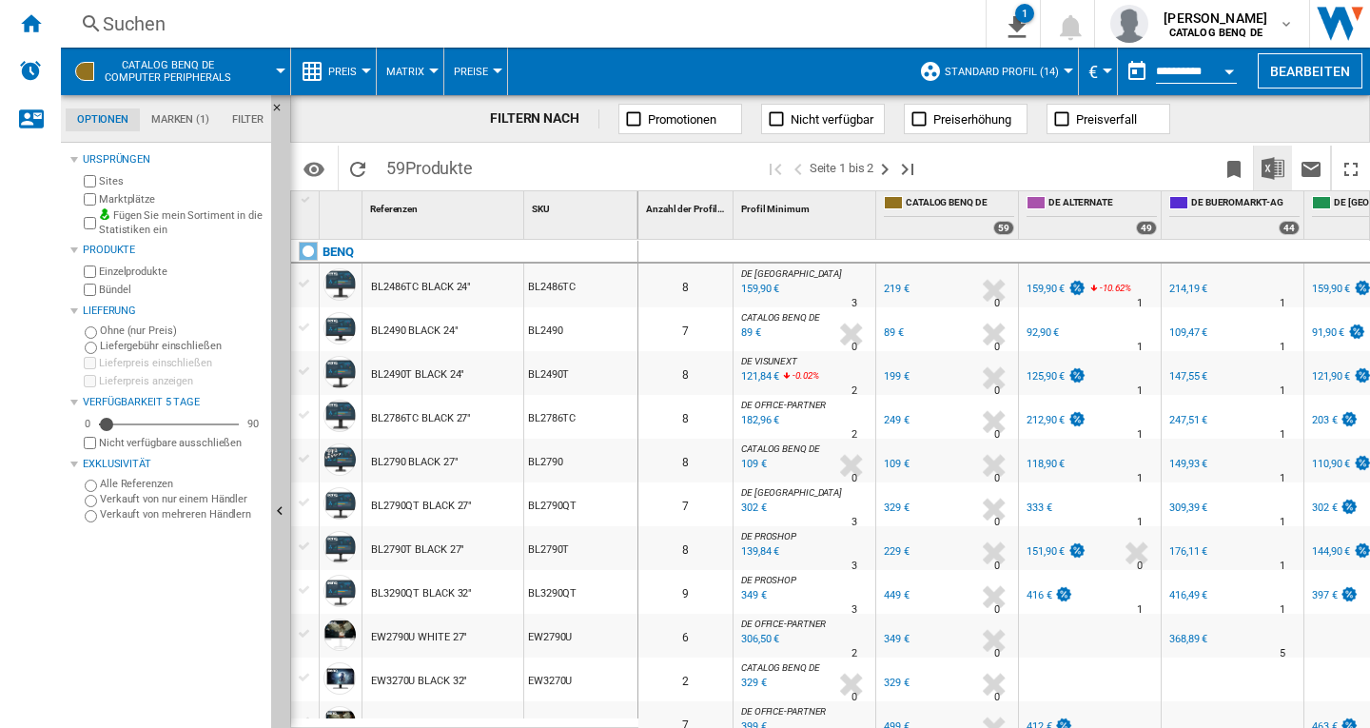
click at [1272, 169] on img "Herunterladen in Excel" at bounding box center [1273, 168] width 23 height 23
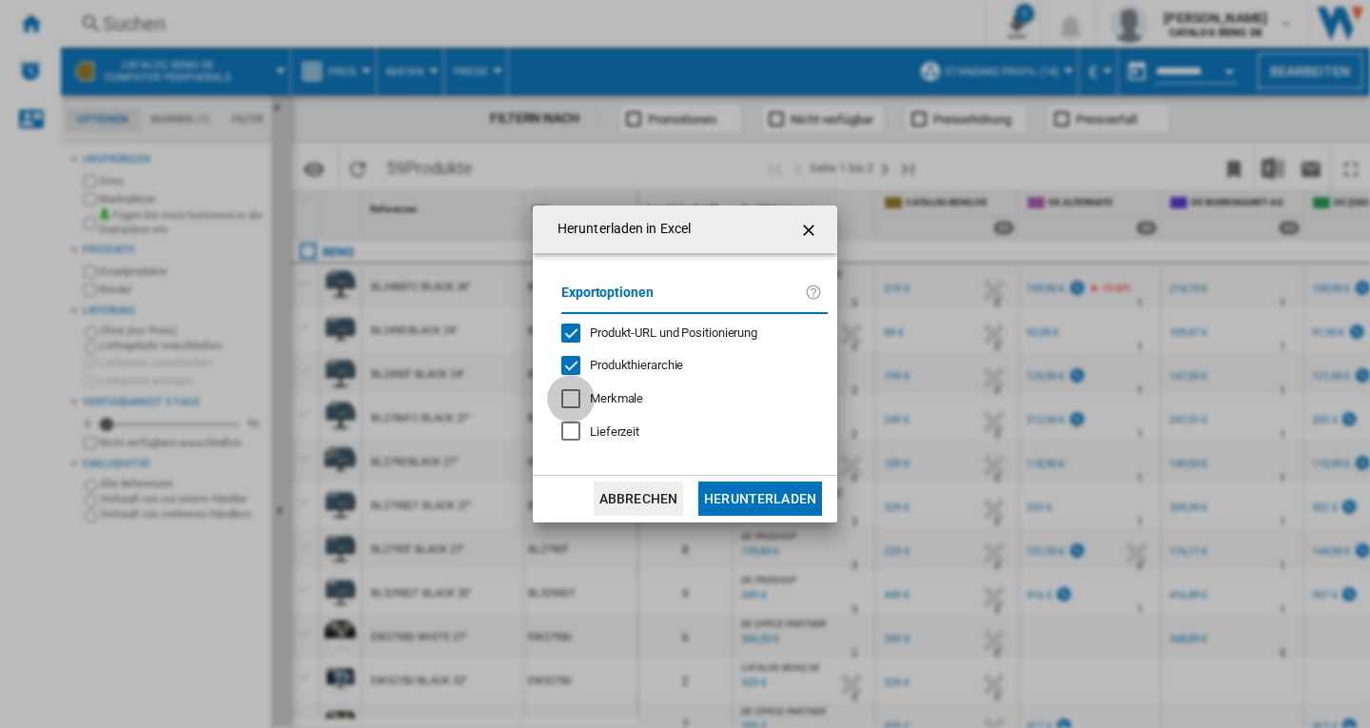
drag, startPoint x: 569, startPoint y: 402, endPoint x: 574, endPoint y: 436, distance: 34.6
click at [569, 403] on div "Herunterladen in ..." at bounding box center [570, 398] width 19 height 19
click at [574, 435] on div "Lieferzeit" at bounding box center [570, 431] width 19 height 19
click at [777, 500] on button "Herunterladen" at bounding box center [761, 499] width 124 height 34
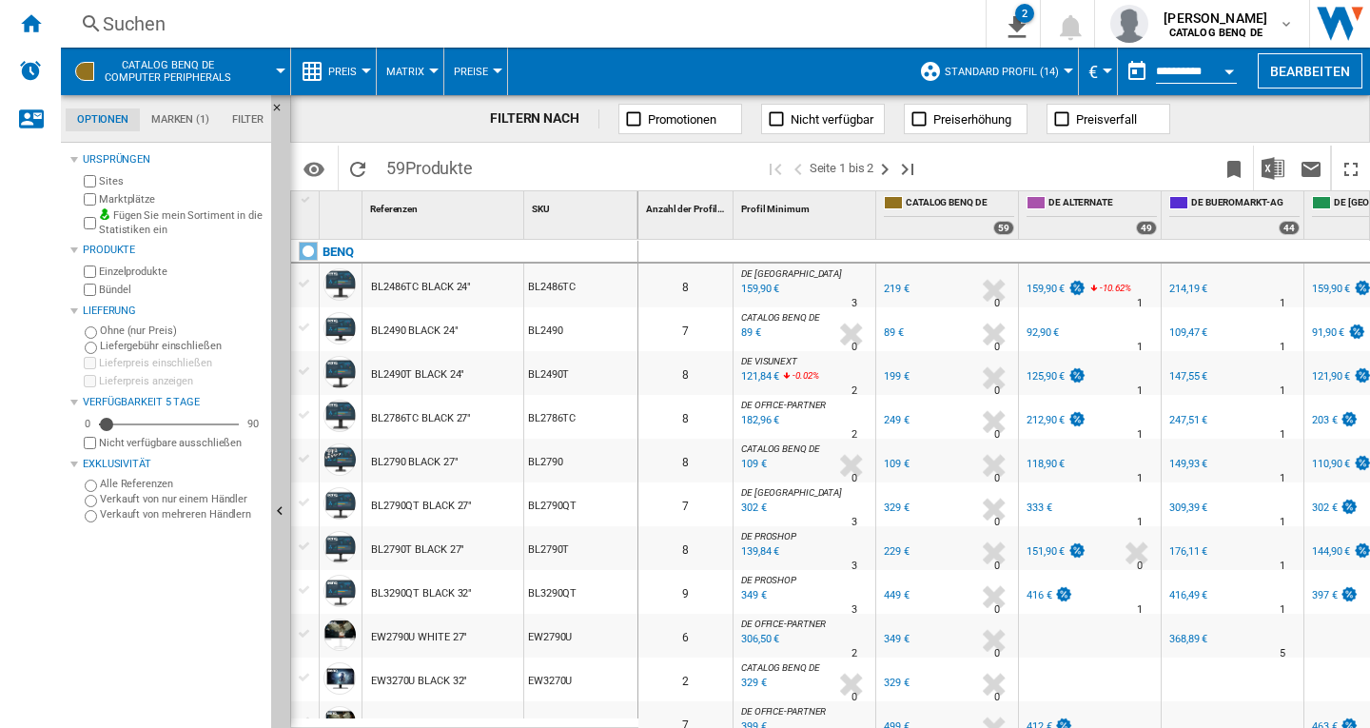
click at [272, 69] on span at bounding box center [269, 72] width 23 height 48
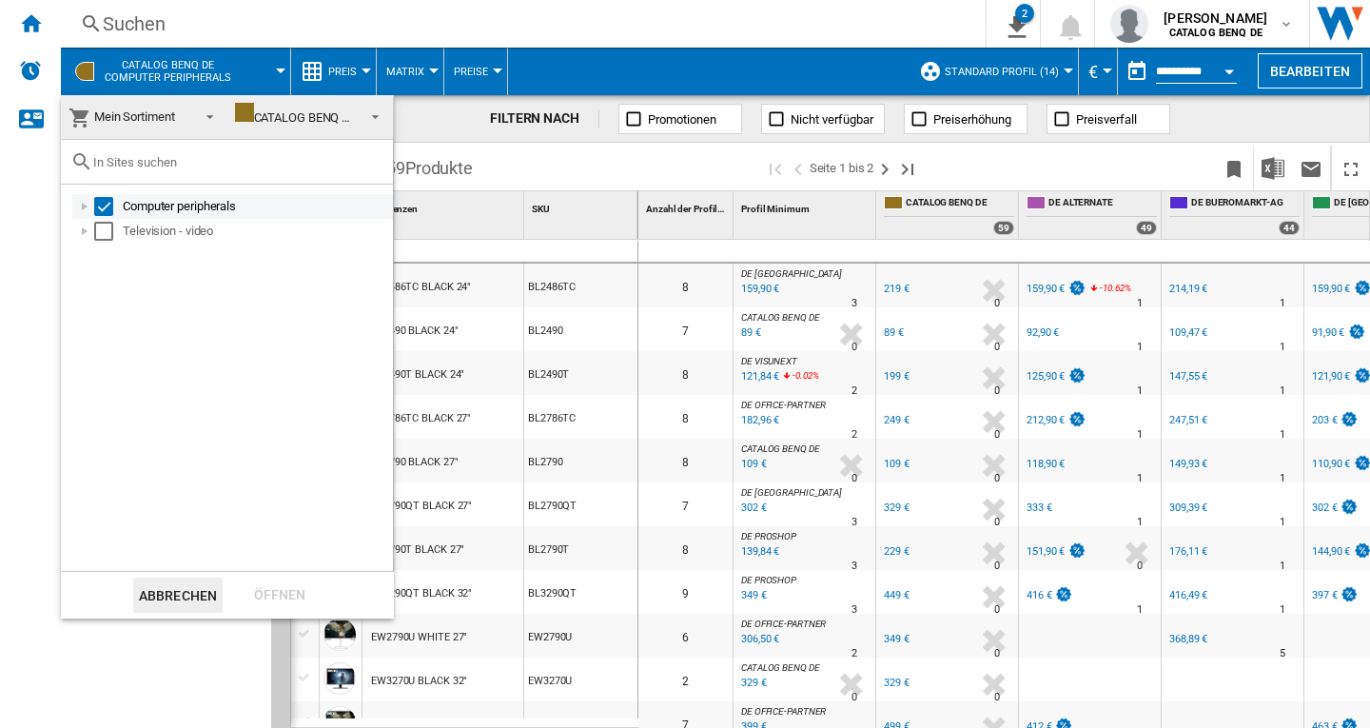
click at [85, 209] on div at bounding box center [84, 206] width 19 height 19
click at [85, 208] on div at bounding box center [84, 206] width 19 height 19
click at [85, 234] on div at bounding box center [84, 231] width 19 height 19
click at [108, 209] on div "Select" at bounding box center [103, 206] width 19 height 19
click at [102, 261] on div at bounding box center [105, 255] width 19 height 19
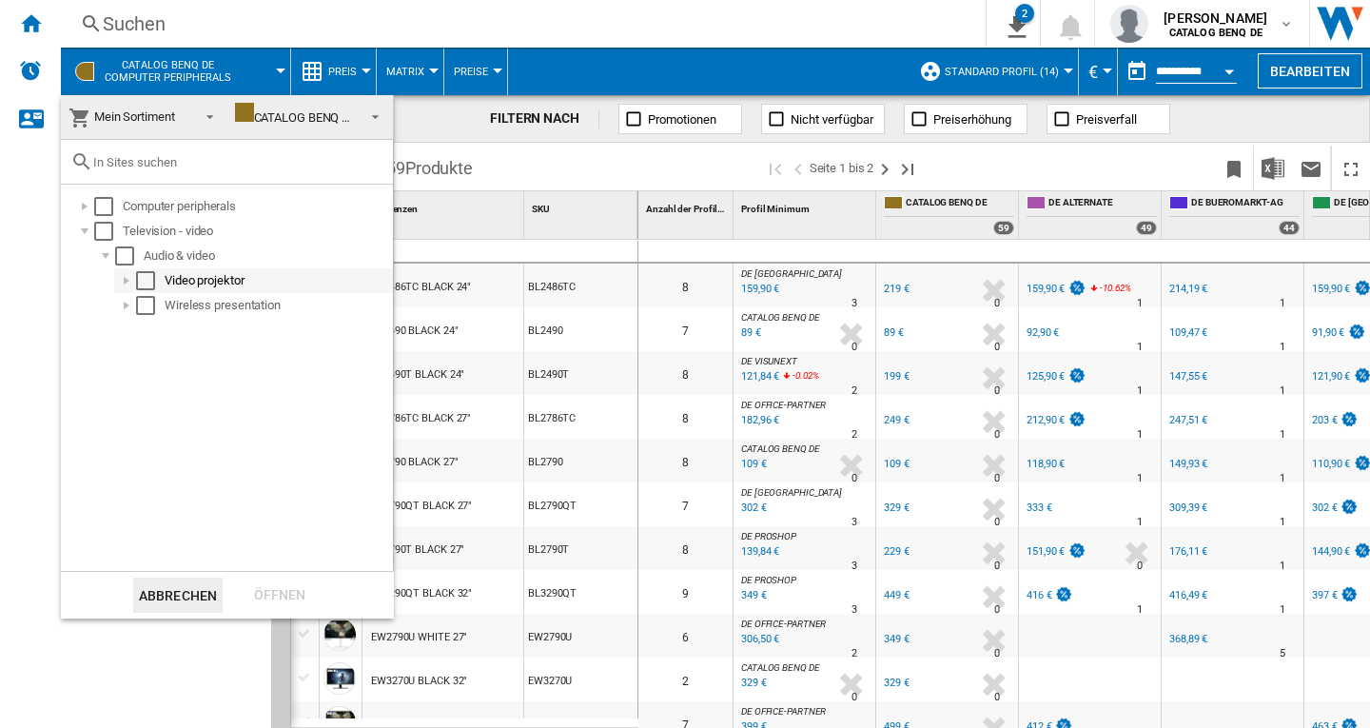
click at [120, 282] on div at bounding box center [126, 280] width 19 height 19
click at [149, 305] on div at bounding box center [147, 305] width 19 height 19
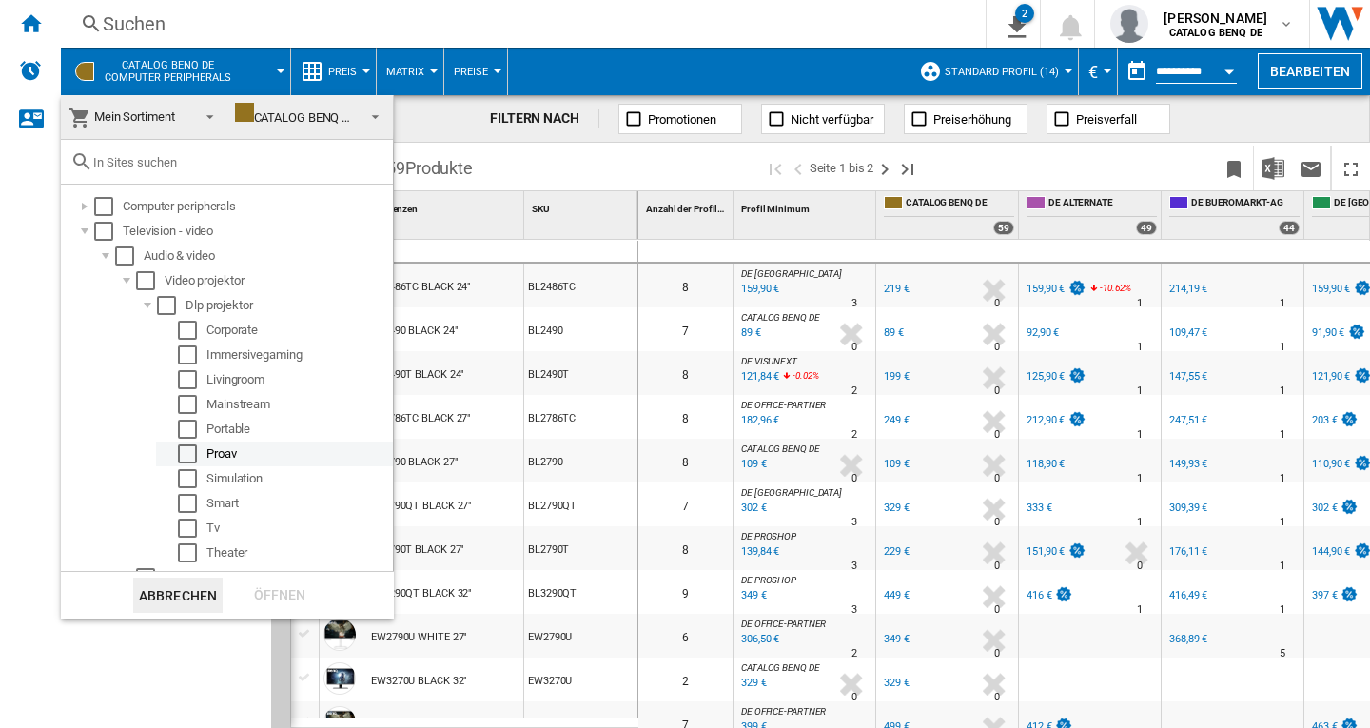
scroll to position [19, 0]
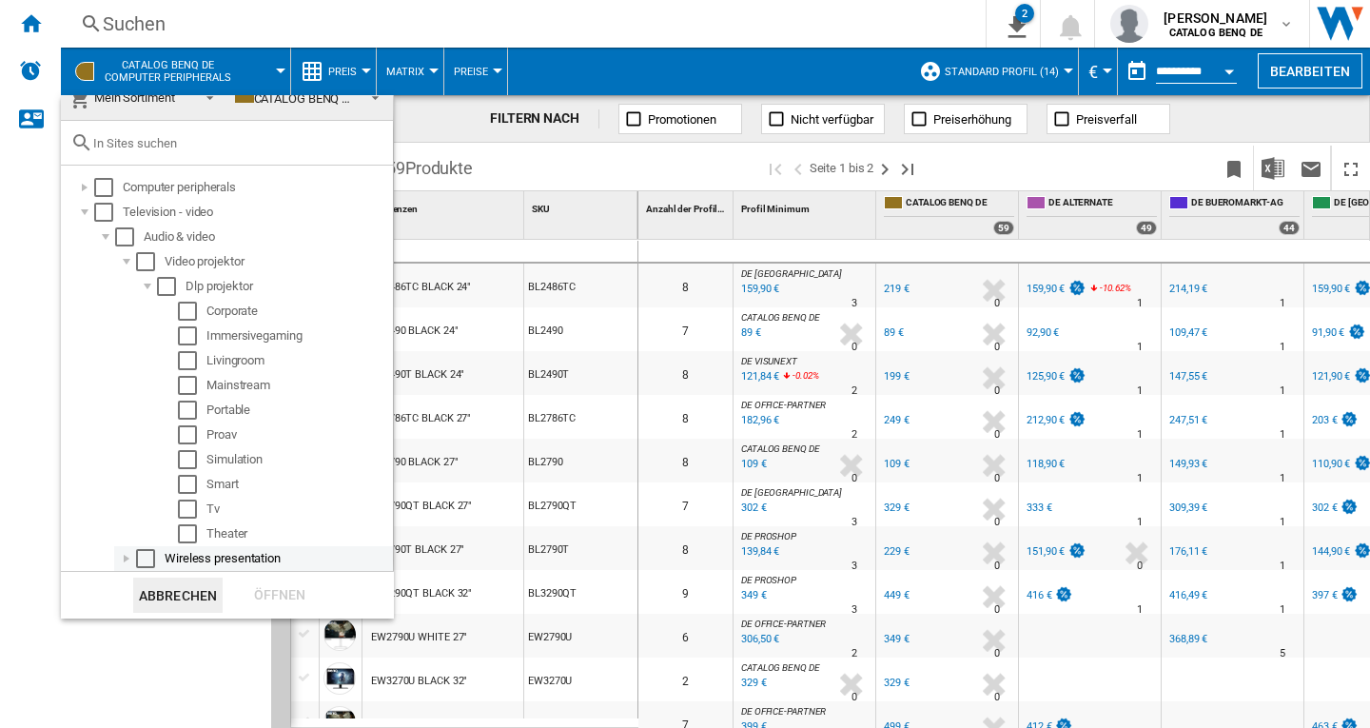
click at [129, 561] on div at bounding box center [126, 558] width 19 height 19
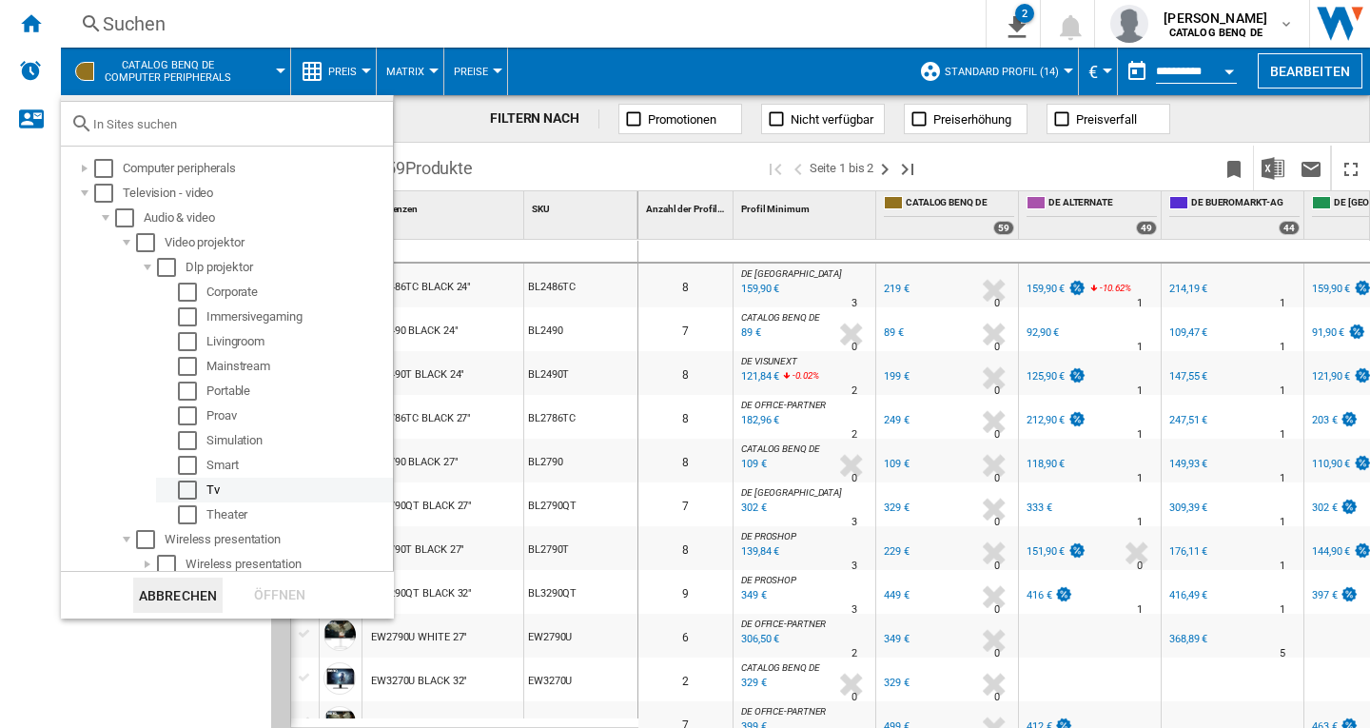
scroll to position [44, 0]
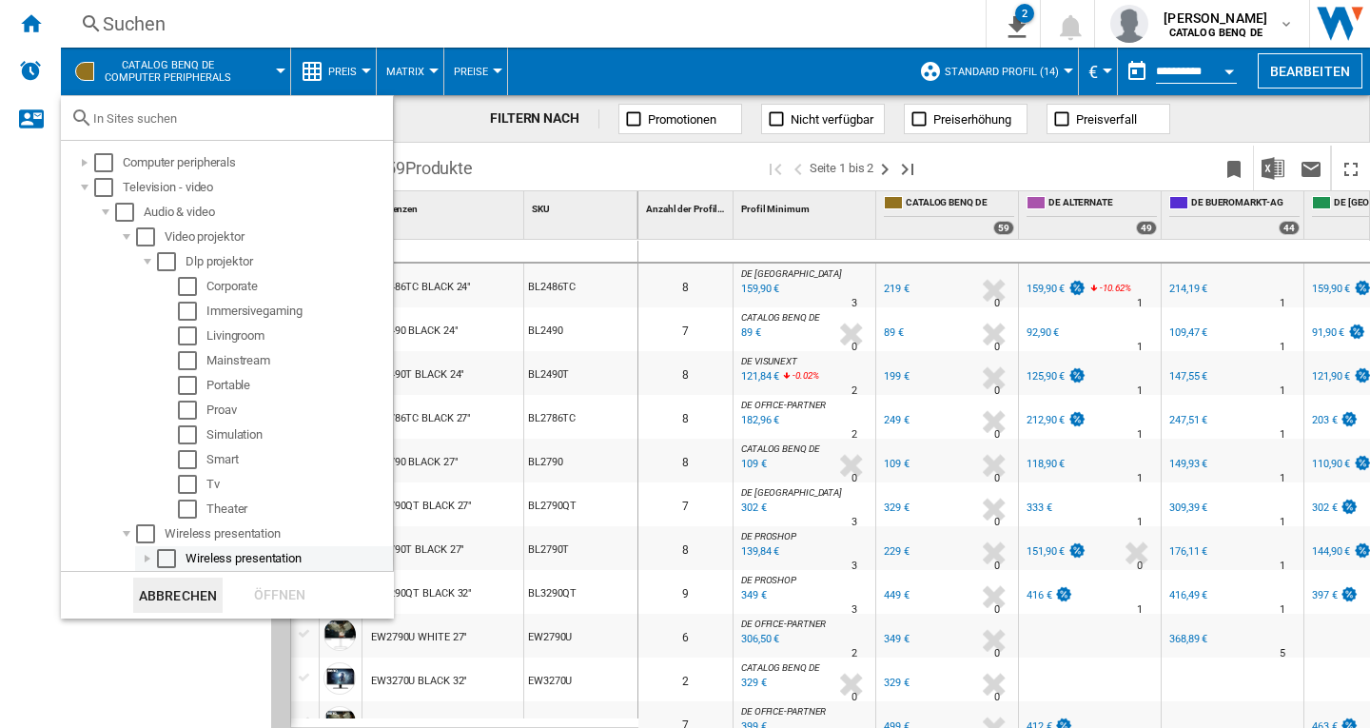
click at [148, 560] on div at bounding box center [147, 558] width 19 height 19
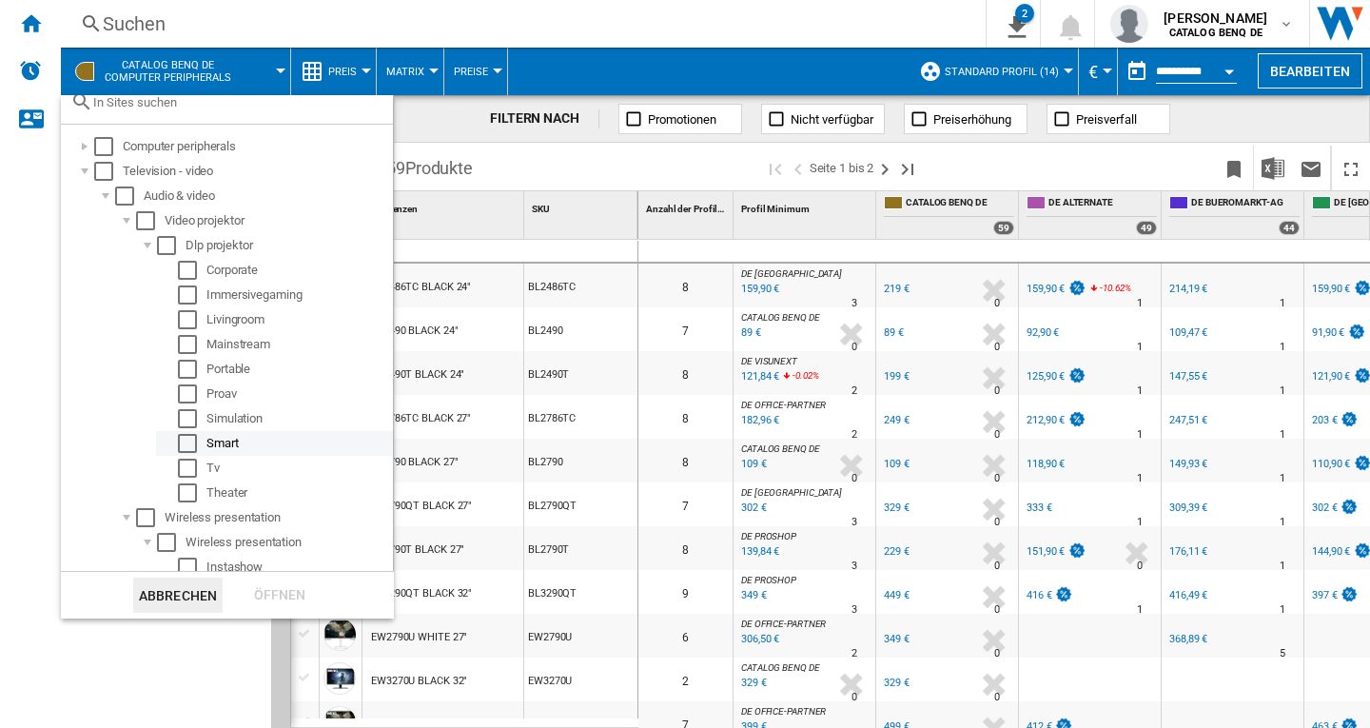
scroll to position [69, 0]
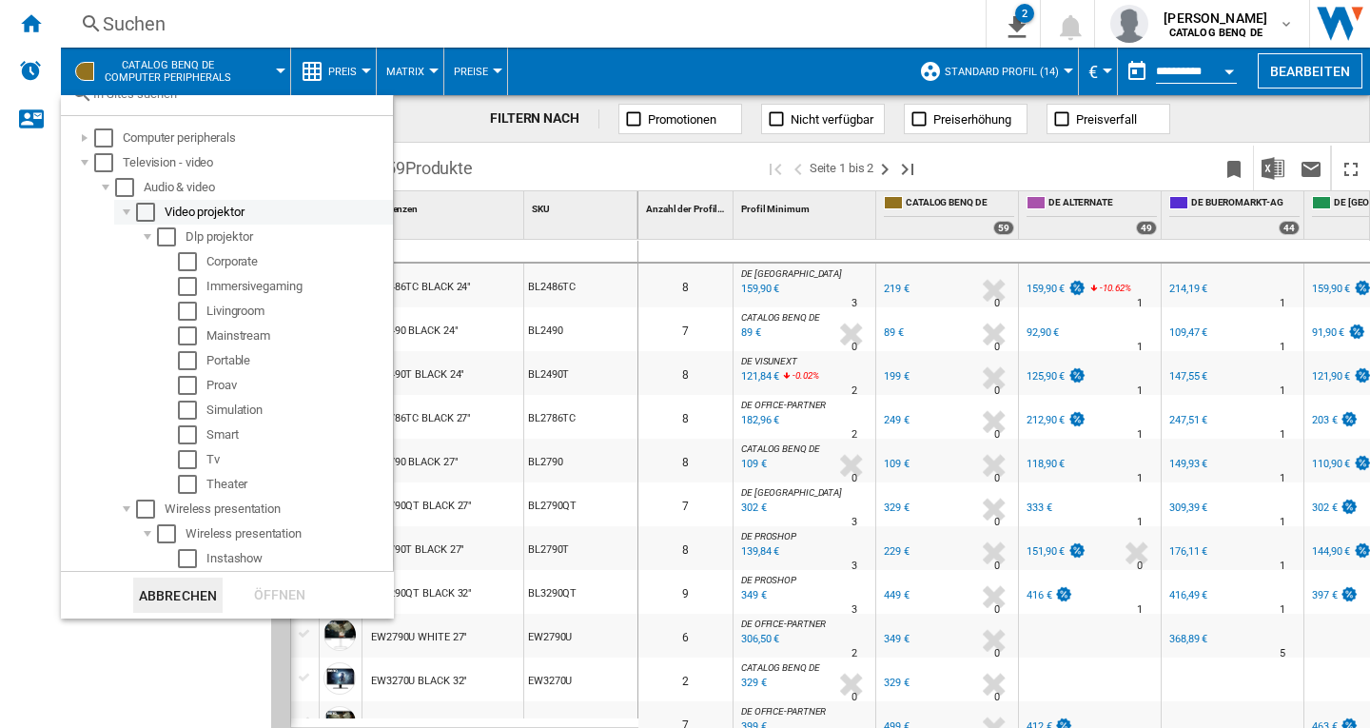
click at [140, 211] on div "Select" at bounding box center [145, 212] width 19 height 19
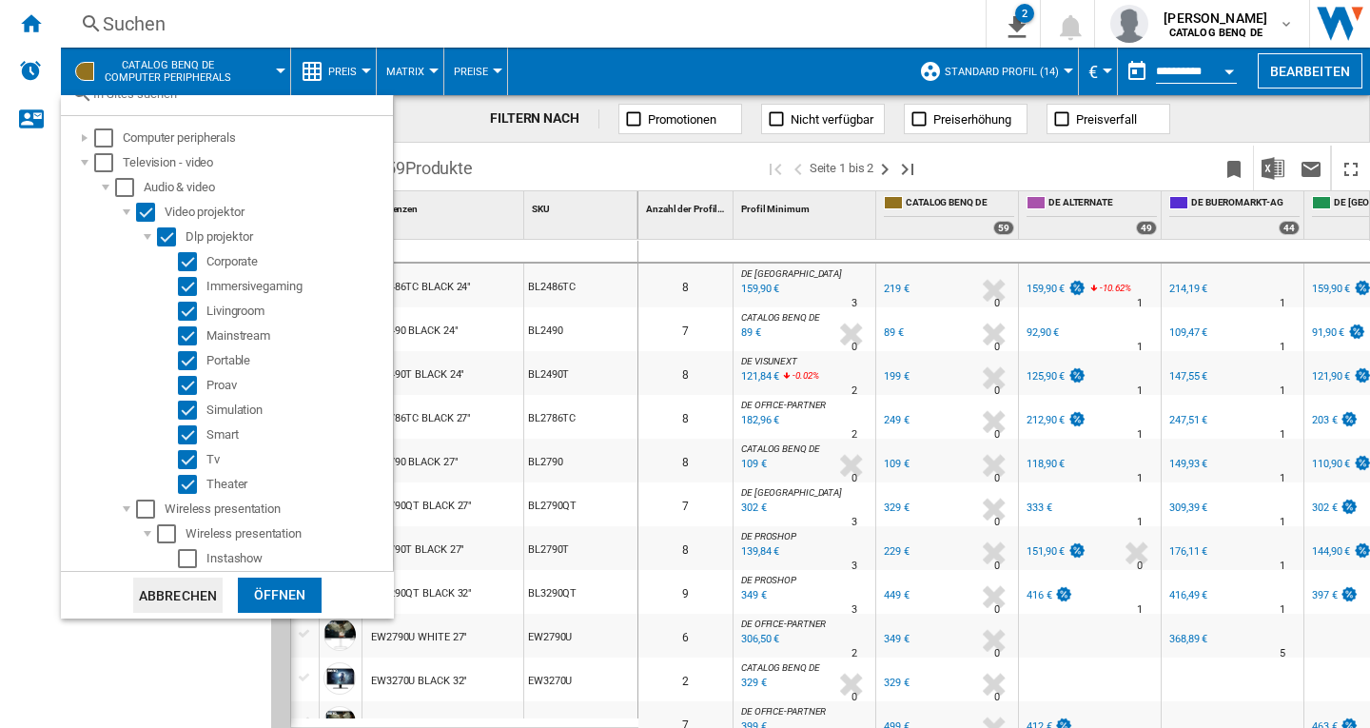
click at [274, 592] on div "Öffnen" at bounding box center [280, 595] width 84 height 35
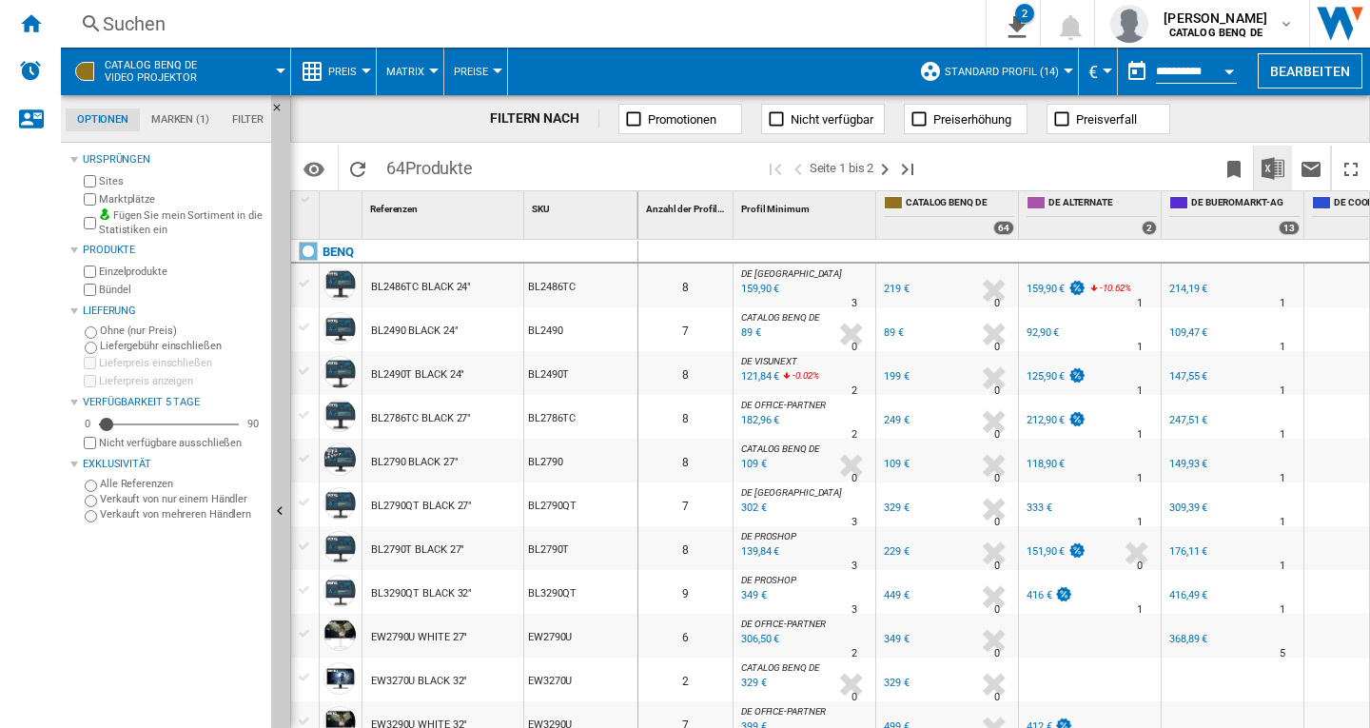
click at [1275, 168] on img "Herunterladen in Excel" at bounding box center [1273, 168] width 23 height 23
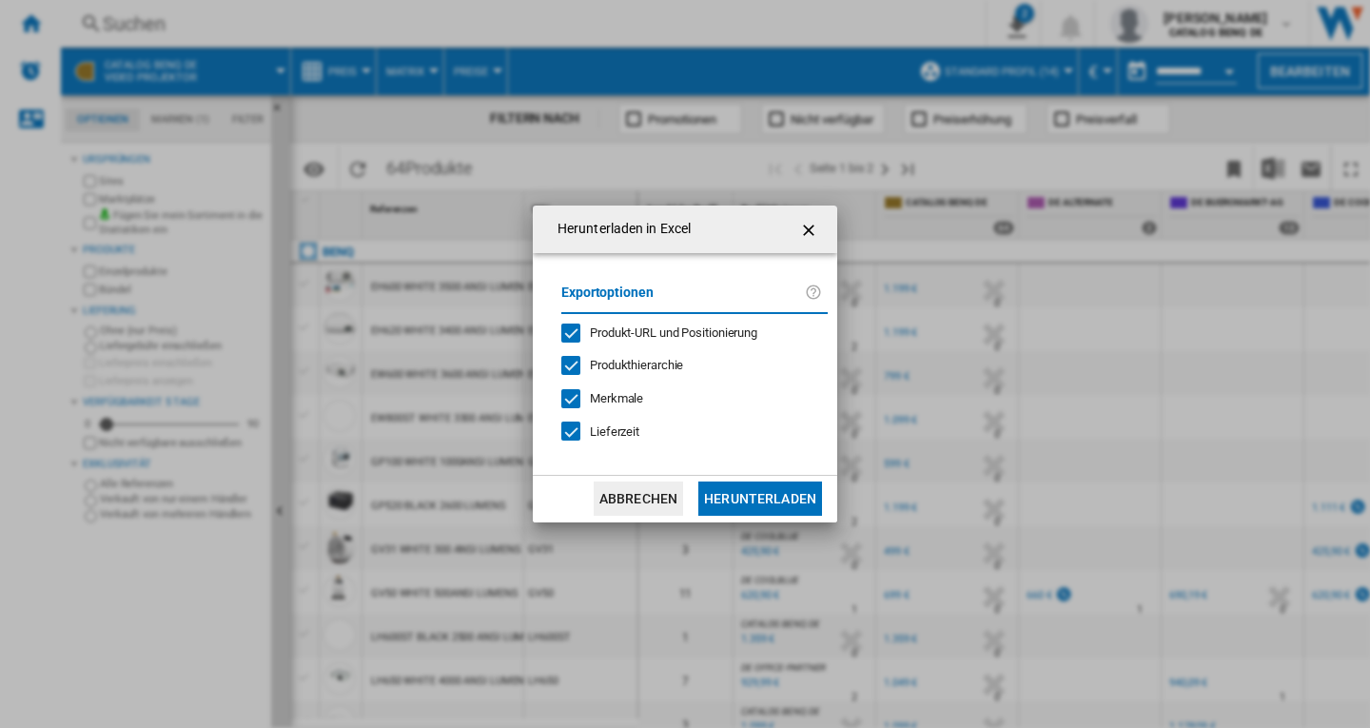
click at [759, 500] on button "Herunterladen" at bounding box center [761, 499] width 124 height 34
